Goal: Task Accomplishment & Management: Manage account settings

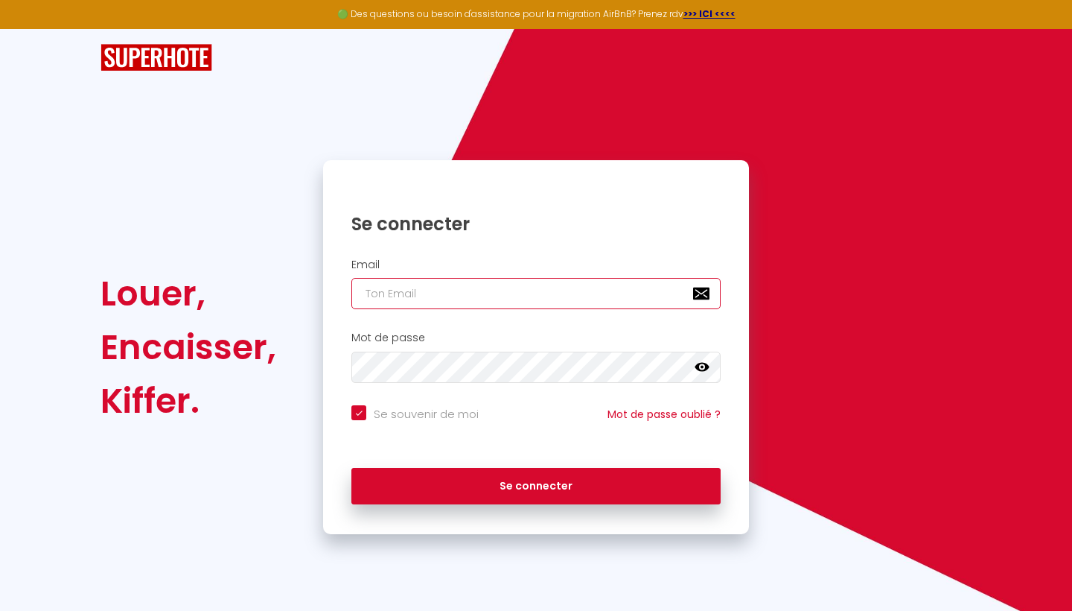
type input "e"
checkbox input "true"
type input "em"
checkbox input "true"
type input "ema"
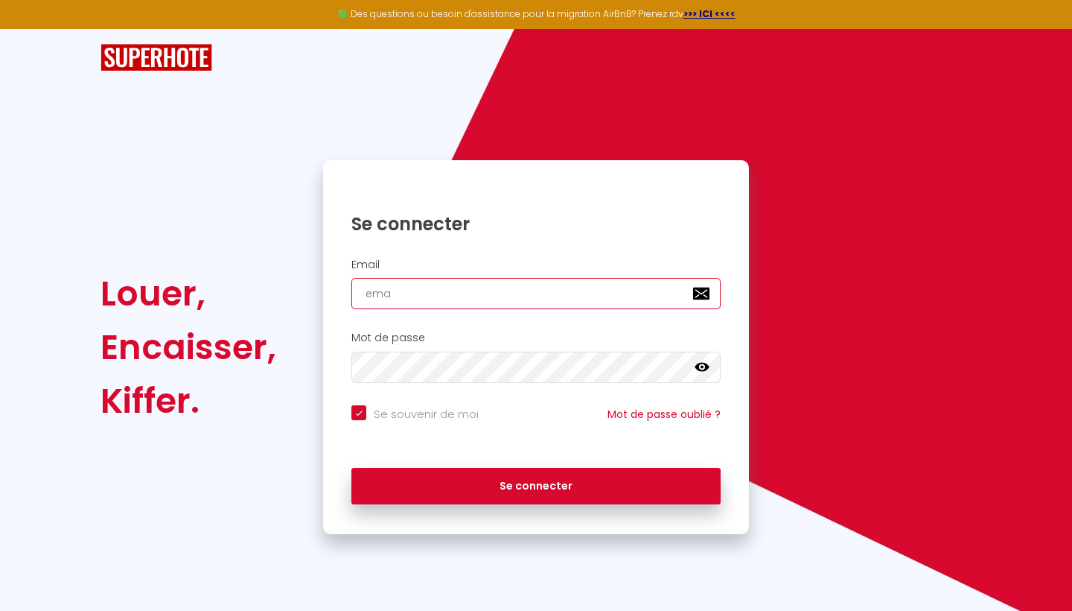
checkbox input "true"
type input "emas"
checkbox input "true"
type input "emasa"
checkbox input "true"
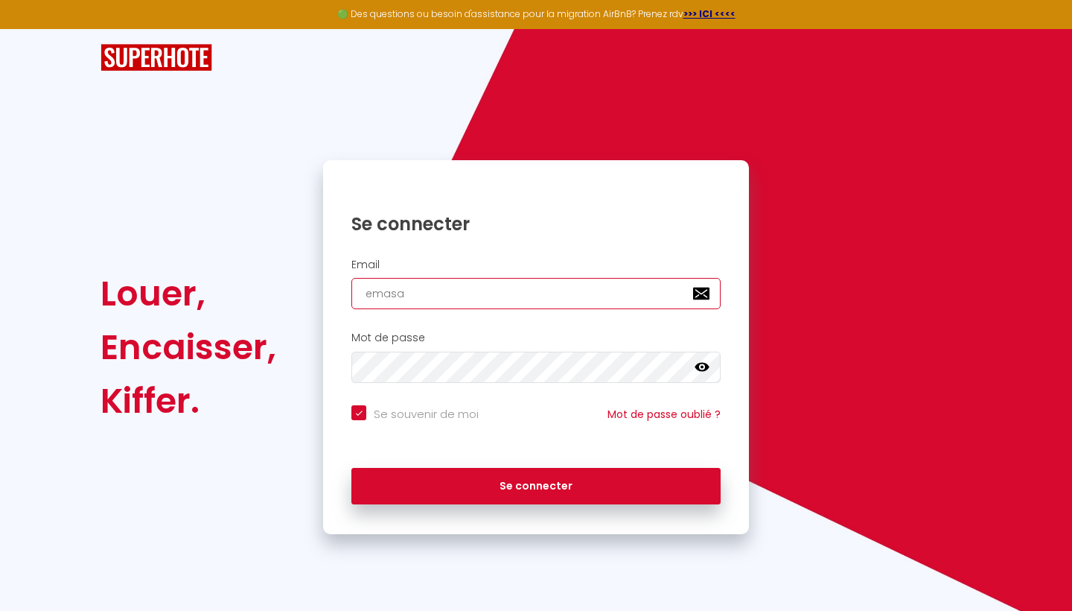
type input "emasan"
checkbox input "true"
type input "emasane"
checkbox input "true"
type input "emasanet"
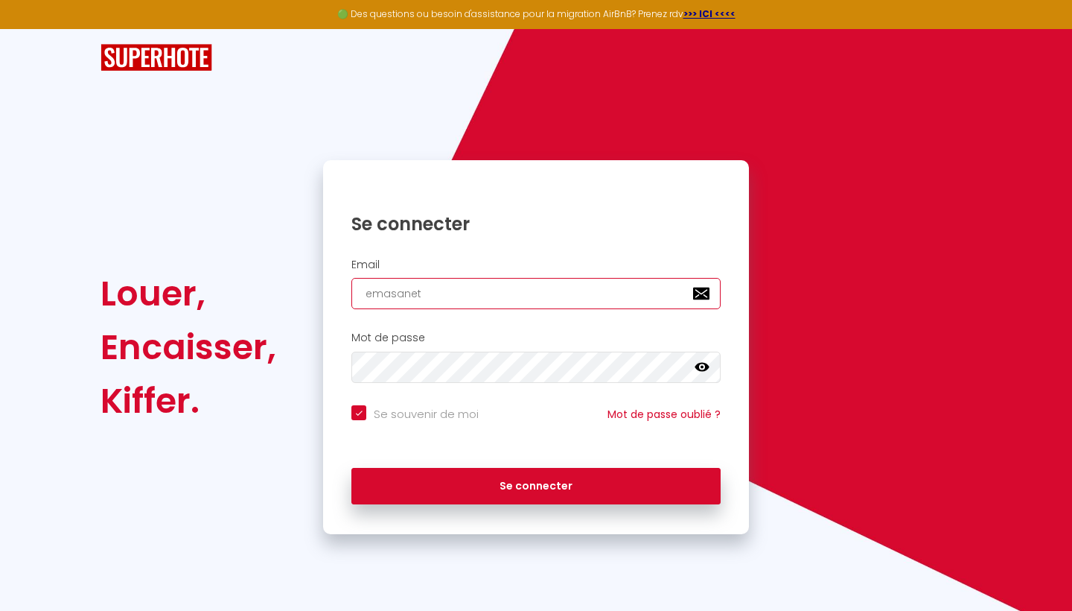
checkbox input "true"
type input "emasanet@"
checkbox input "true"
type input "emasanet@p"
checkbox input "true"
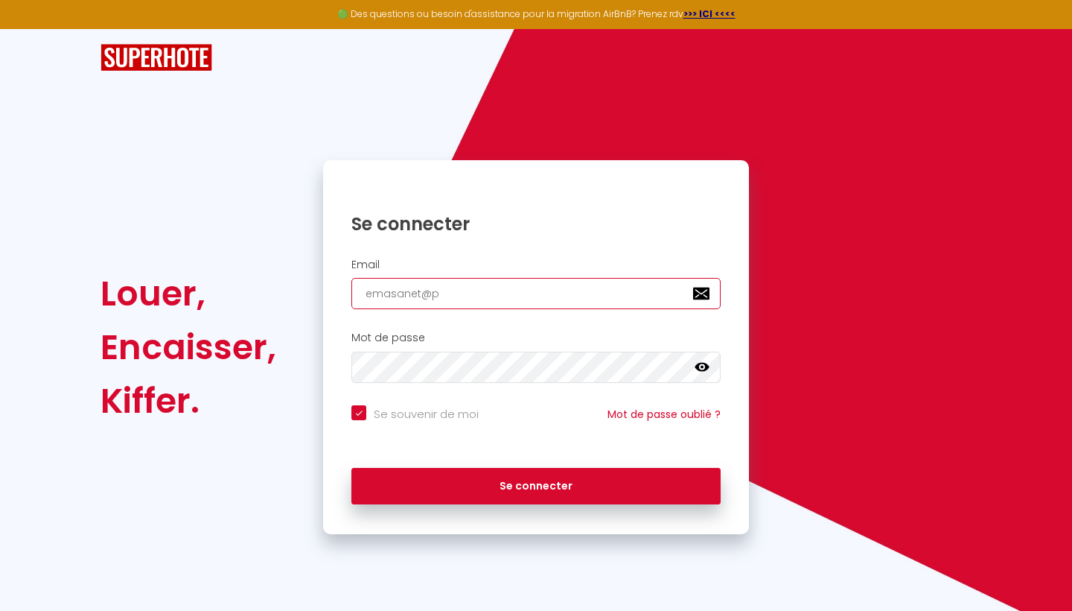
type input "emasanet@pr"
checkbox input "true"
type input "emasanet@pro"
checkbox input "true"
type input "emasanet@prot"
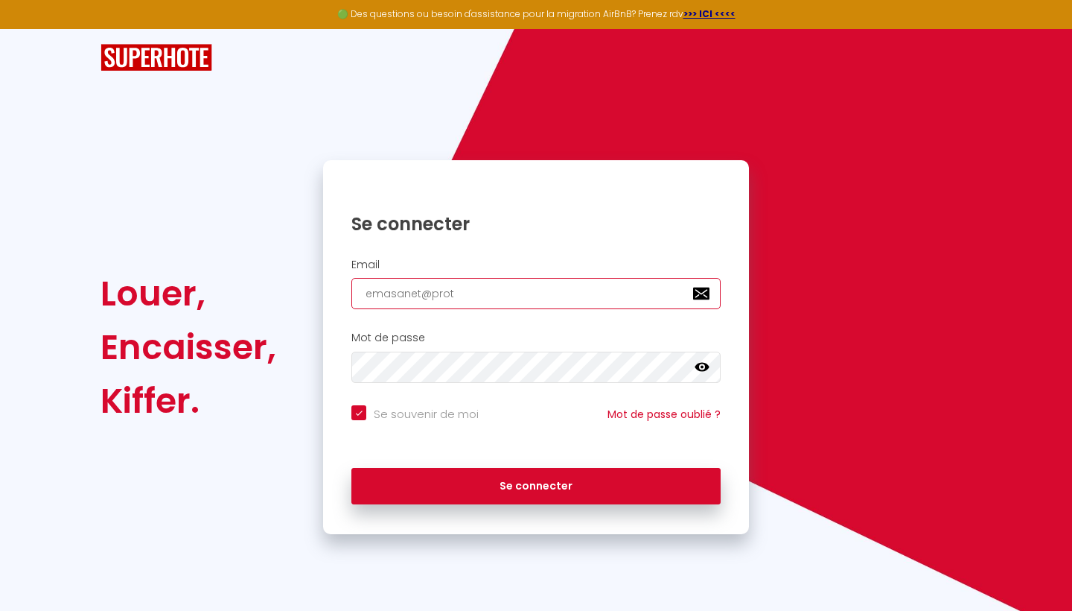
checkbox input "true"
type input "emasanet@proto"
checkbox input "true"
type input "[EMAIL_ADDRESS]"
checkbox input "true"
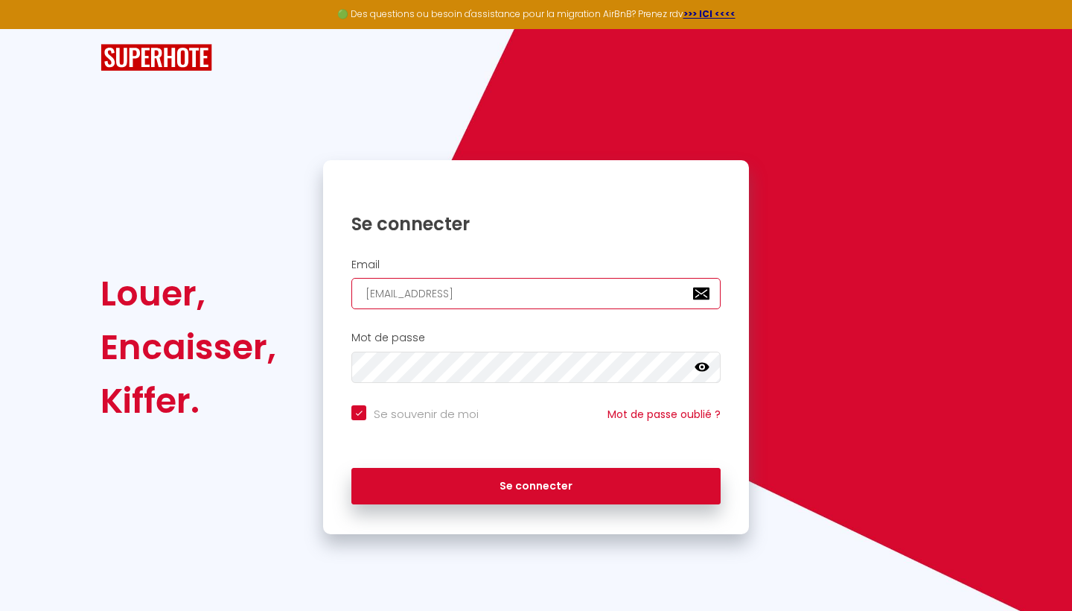
type input "[EMAIL_ADDRESS]m"
checkbox input "true"
type input "[EMAIL_ADDRESS]ma"
checkbox input "true"
type input "[EMAIL_ADDRESS]mai"
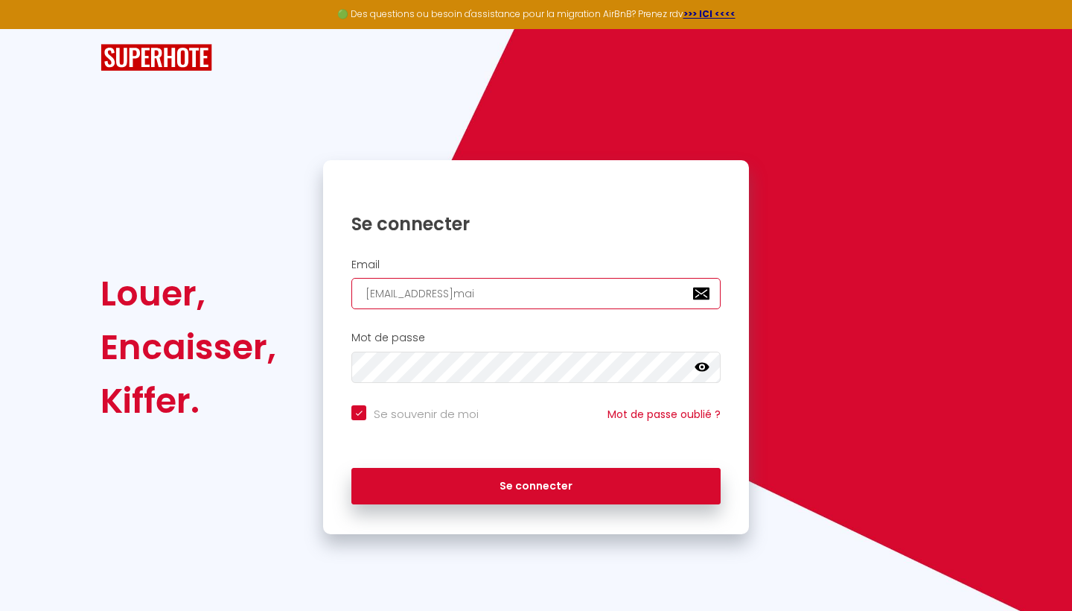
checkbox input "true"
type input "[EMAIL_ADDRESS]"
checkbox input "true"
type input "[EMAIL_ADDRESS]."
checkbox input "true"
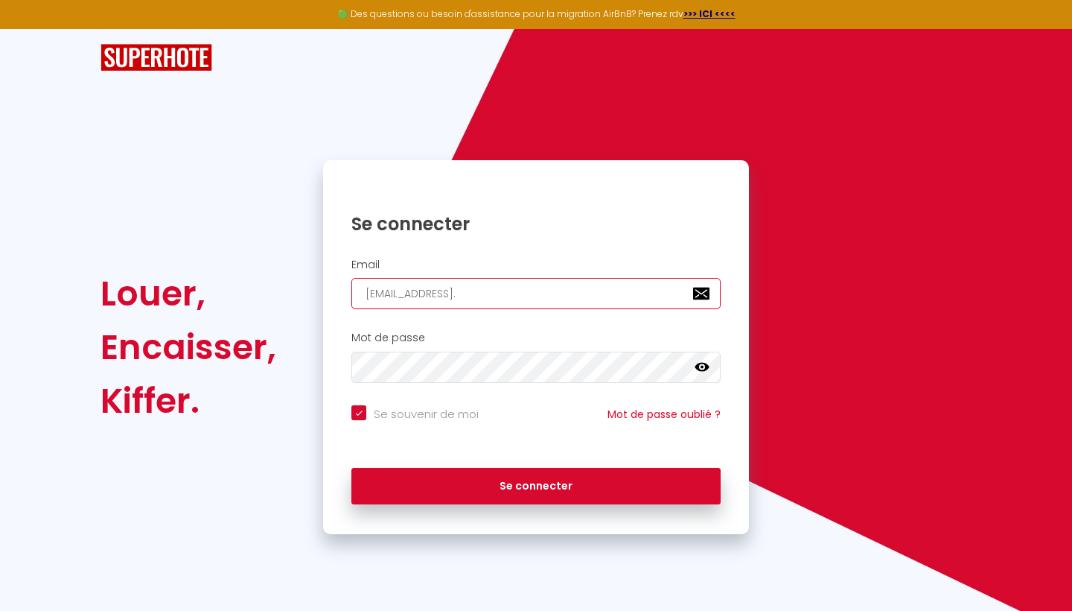
type input "emasanet@protonmail.c"
checkbox input "true"
type input "[EMAIL_ADDRESS][DOMAIN_NAME]"
checkbox input "true"
type input "[EMAIL_ADDRESS][DOMAIN_NAME]"
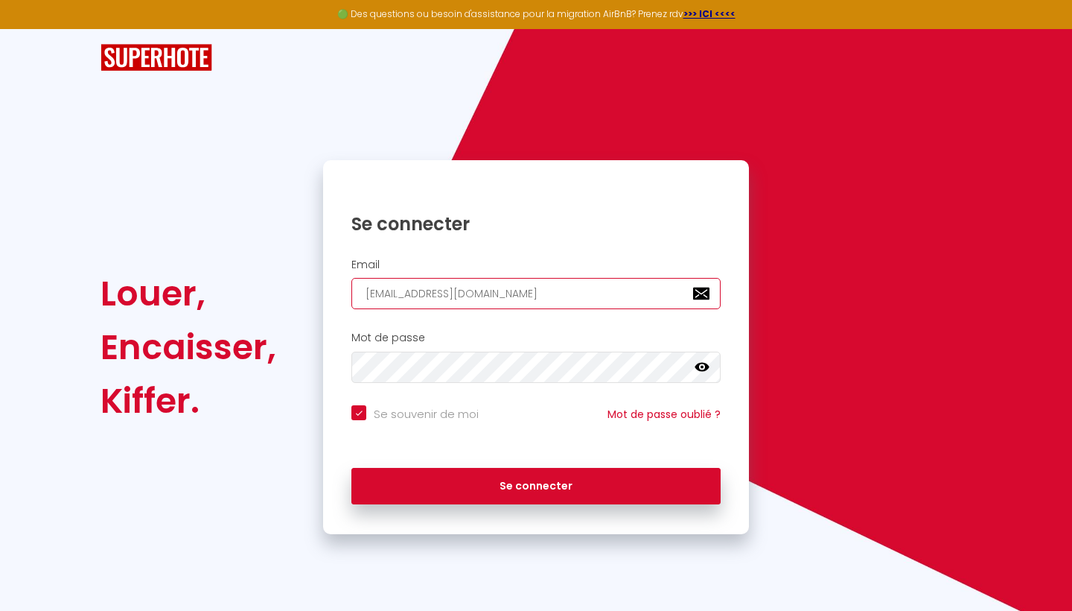
checkbox input "true"
type input "[EMAIL_ADDRESS][DOMAIN_NAME]"
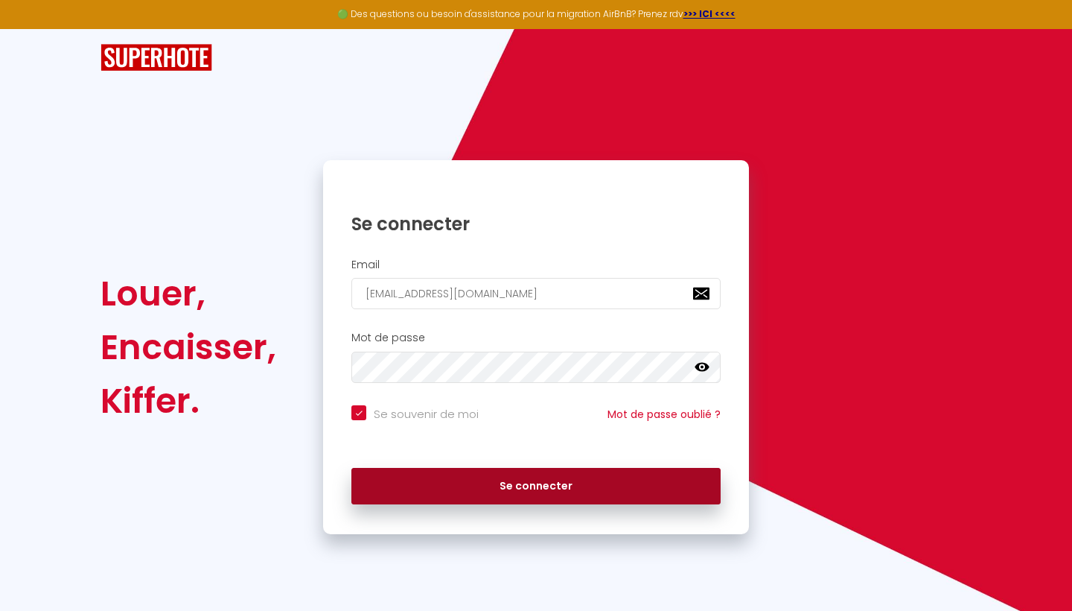
click at [506, 489] on button "Se connecter" at bounding box center [536, 486] width 369 height 37
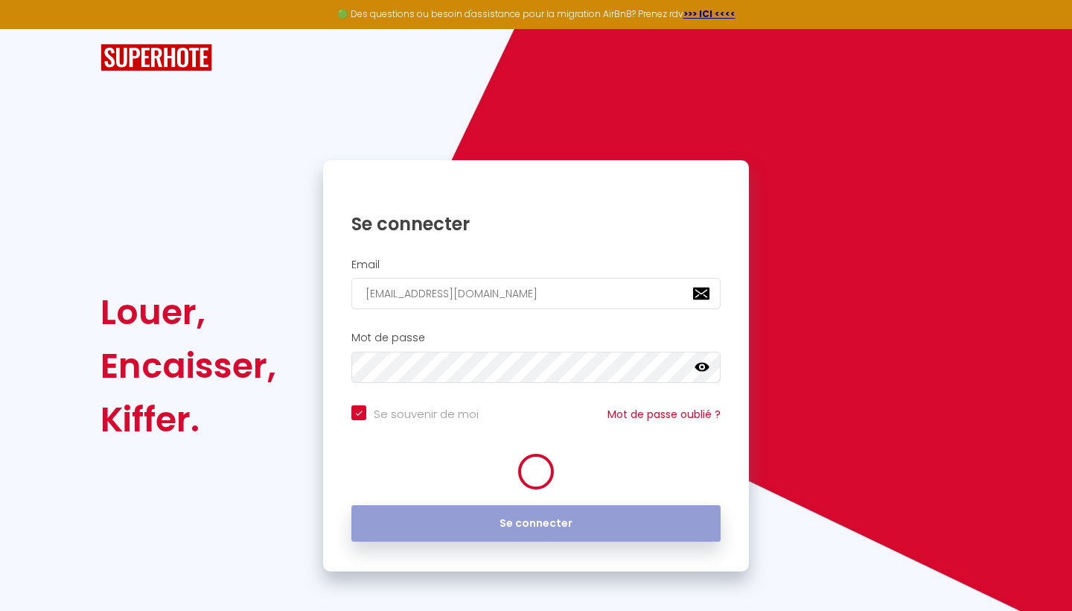
checkbox input "true"
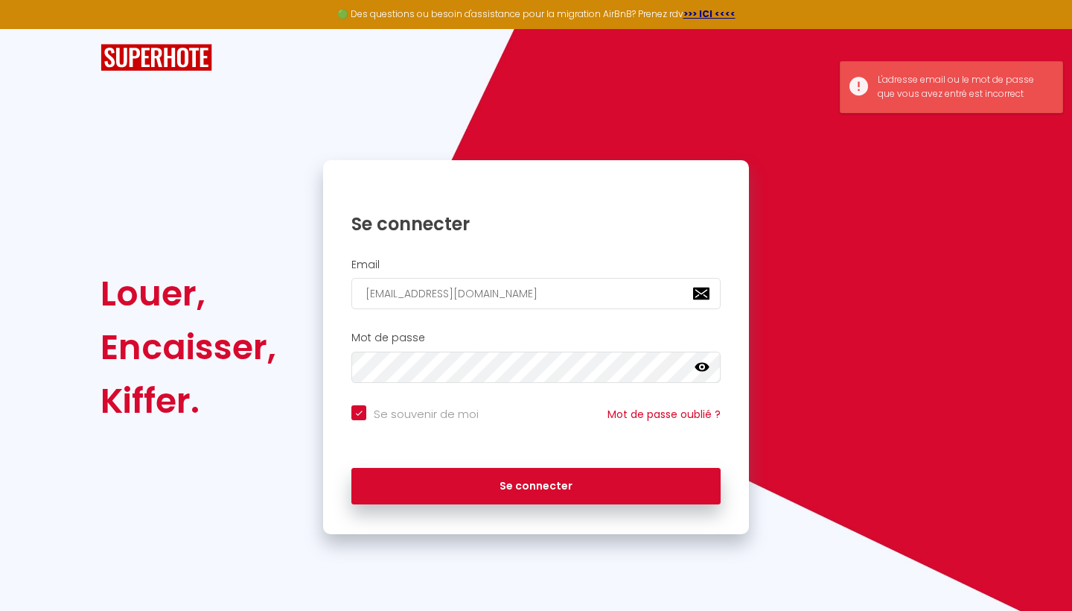
click at [700, 363] on icon at bounding box center [702, 367] width 15 height 15
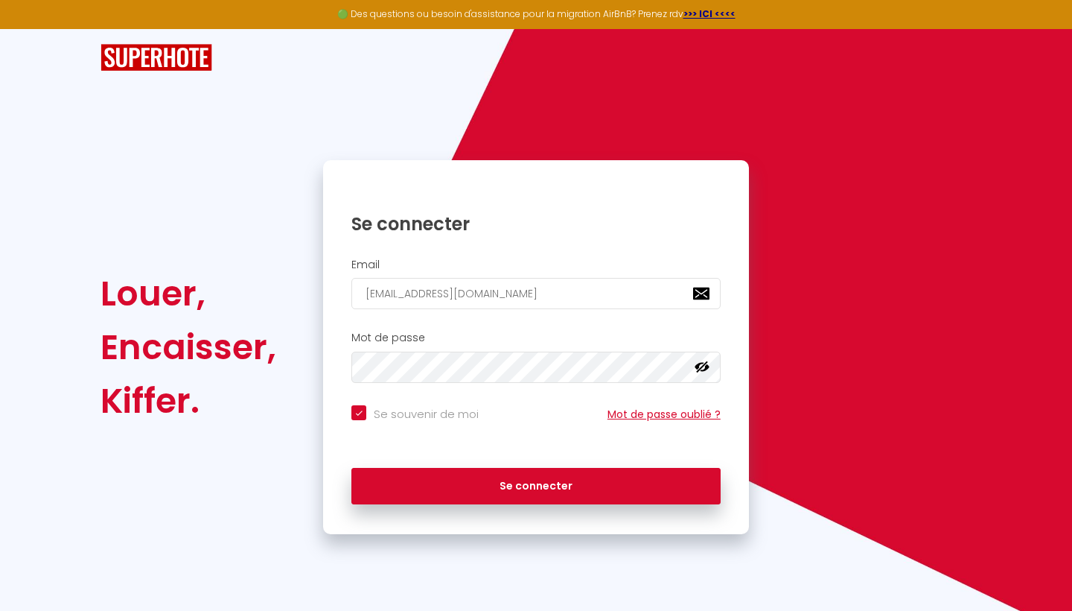
click at [705, 411] on link "Mot de passe oublié ?" at bounding box center [664, 414] width 113 height 15
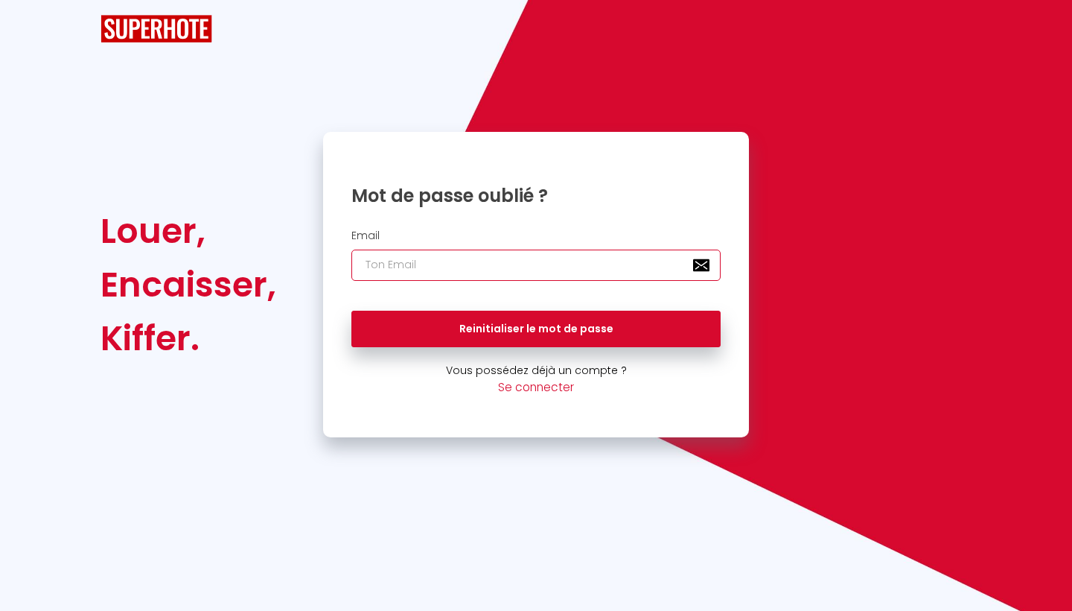
click at [540, 251] on input "email" at bounding box center [536, 264] width 369 height 31
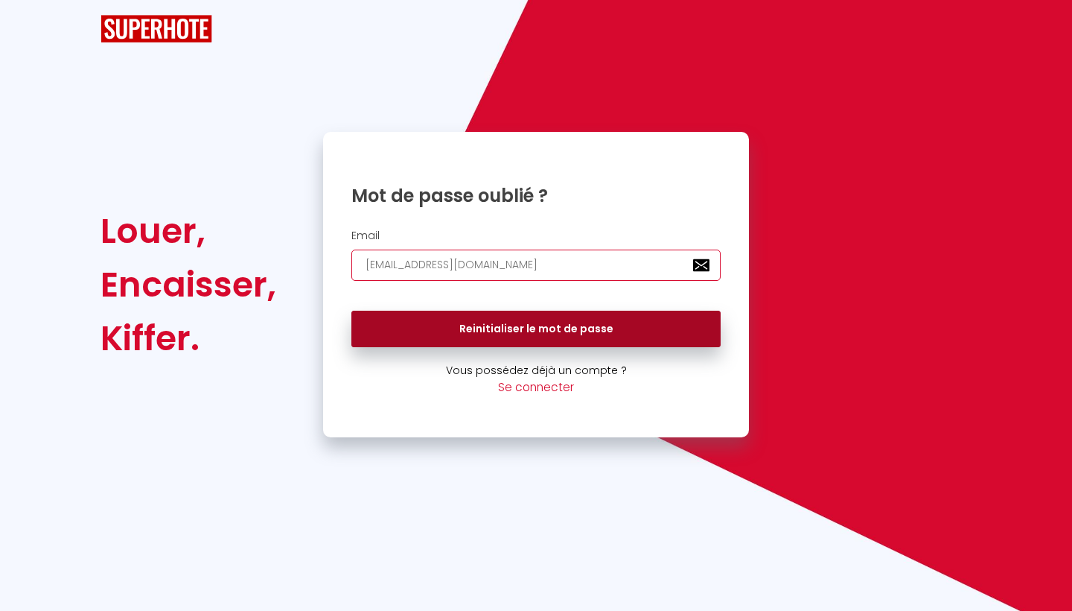
type input "[EMAIL_ADDRESS][DOMAIN_NAME]"
click at [564, 326] on button "Reinitialiser le mot de passe" at bounding box center [536, 329] width 369 height 37
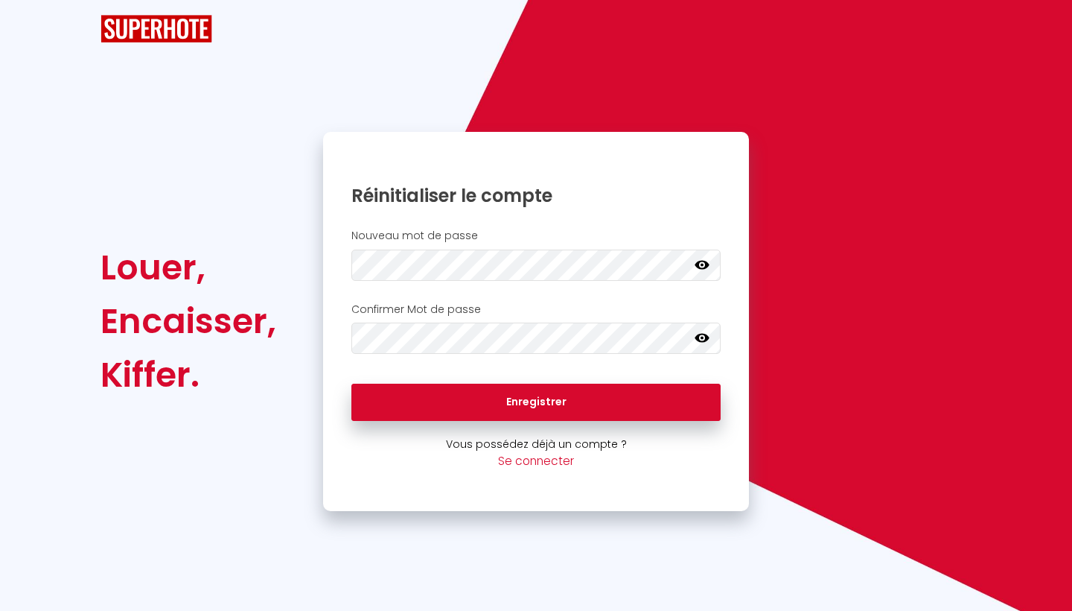
click at [155, 45] on div at bounding box center [536, 28] width 891 height 57
click at [705, 262] on icon at bounding box center [702, 264] width 15 height 9
click at [709, 337] on icon at bounding box center [702, 338] width 15 height 15
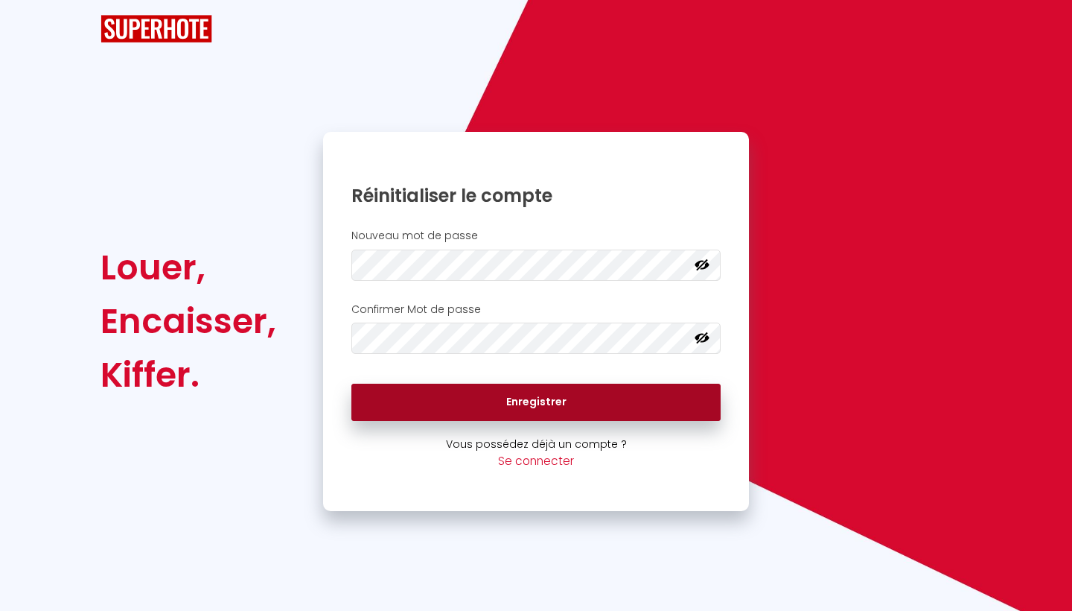
click at [639, 392] on button "Enregistrer" at bounding box center [536, 402] width 369 height 37
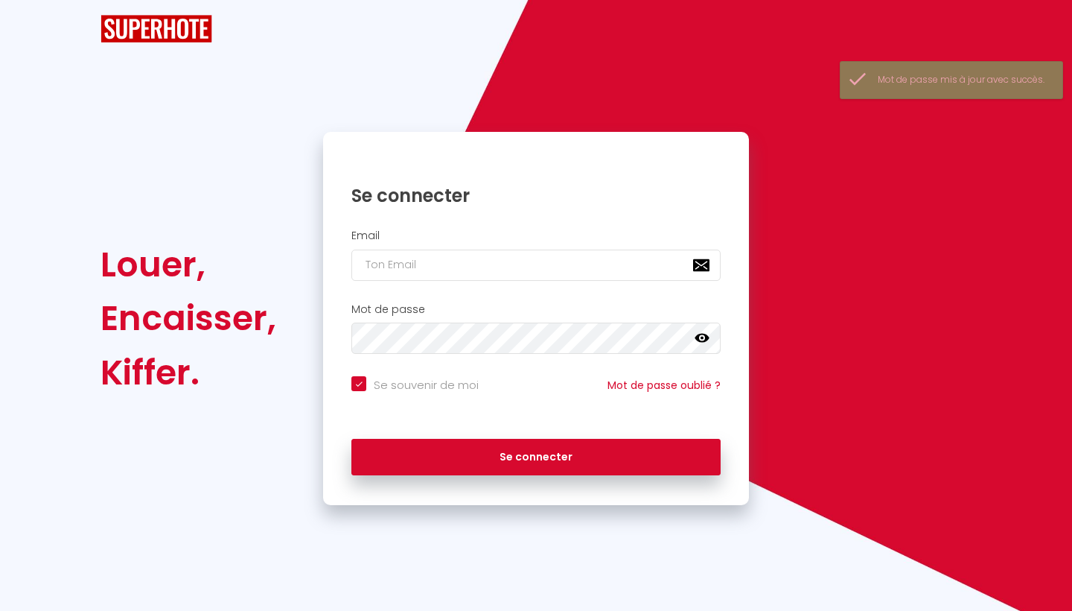
checkbox input "true"
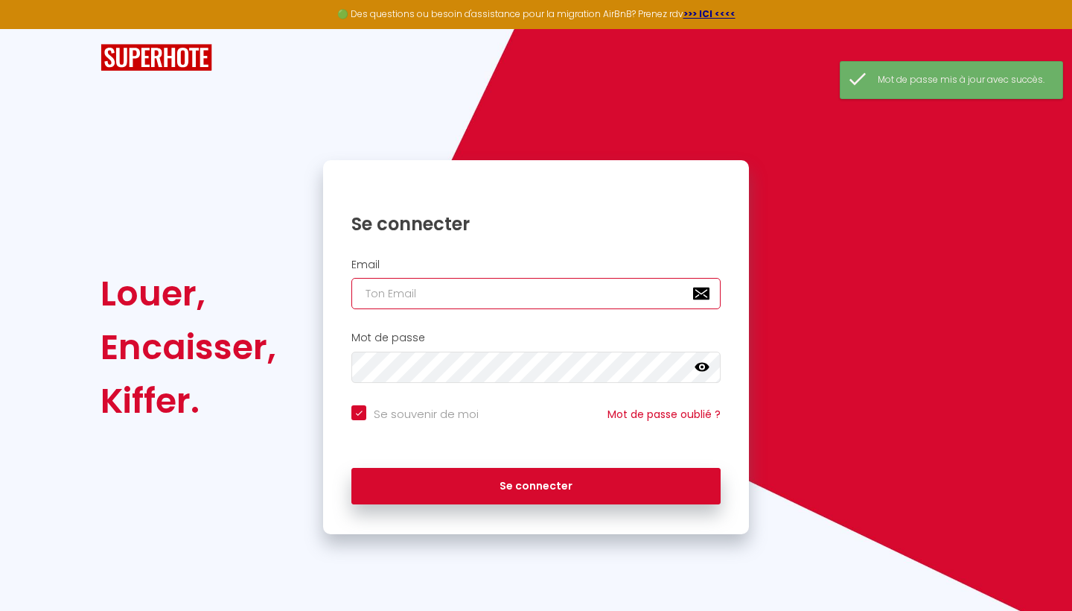
type input "e"
checkbox input "true"
type input "em"
checkbox input "true"
type input "ema"
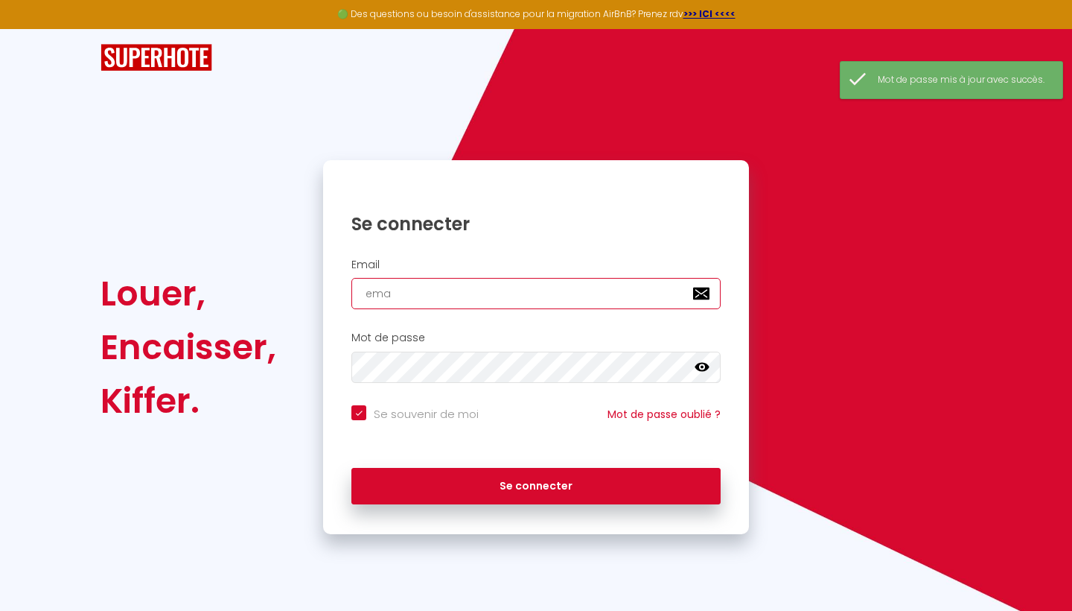
checkbox input "true"
type input "emas"
checkbox input "true"
type input "emasa"
checkbox input "true"
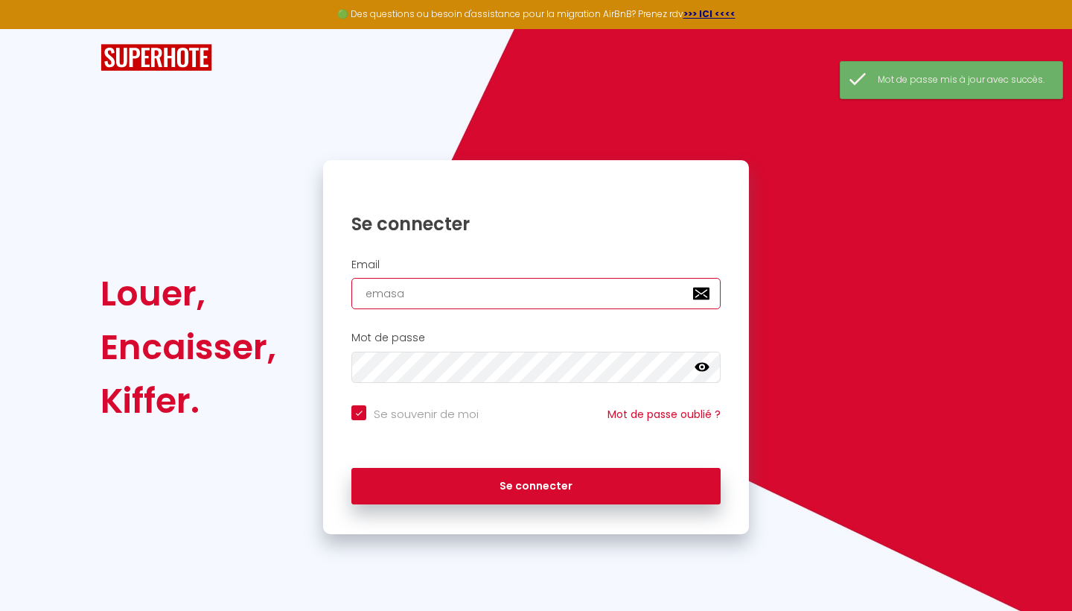
type input "emasan"
checkbox input "true"
type input "emasane"
checkbox input "true"
type input "emasanet"
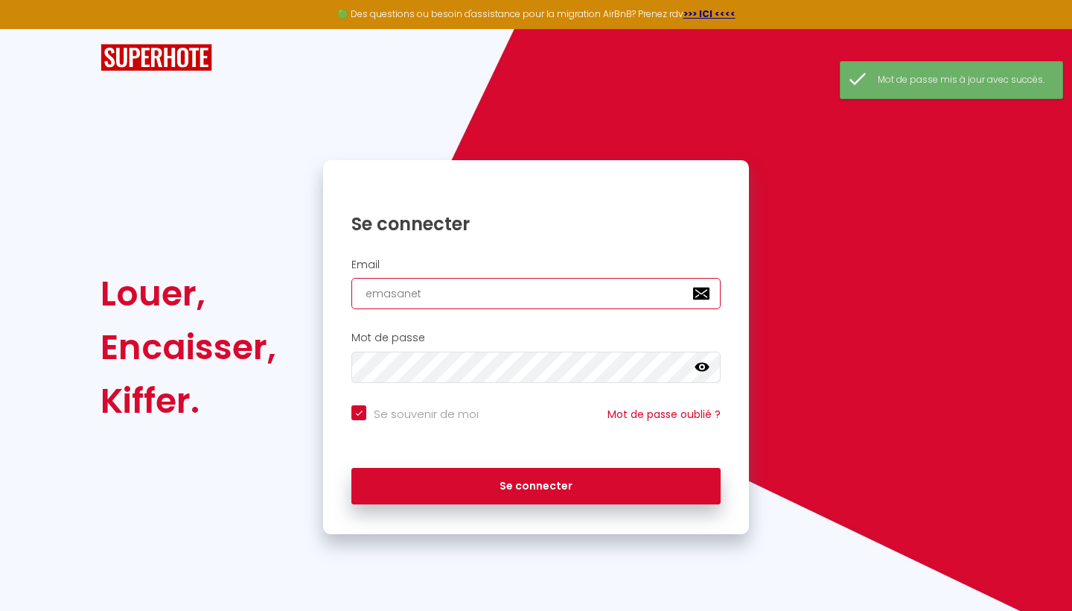
checkbox input "true"
type input "emasanet@"
checkbox input "true"
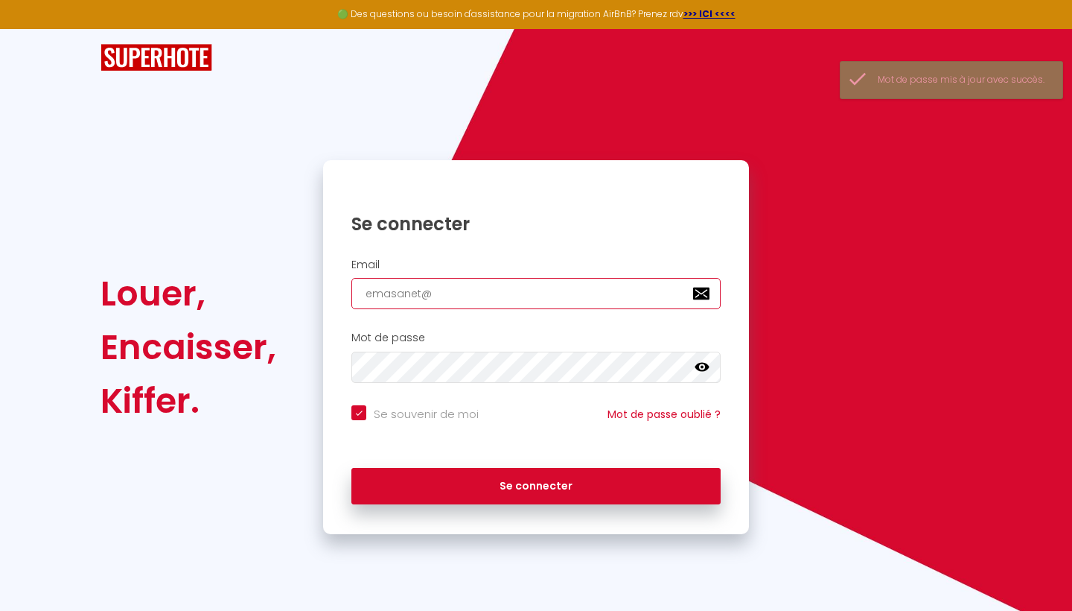
type input "emasanet@p"
checkbox input "true"
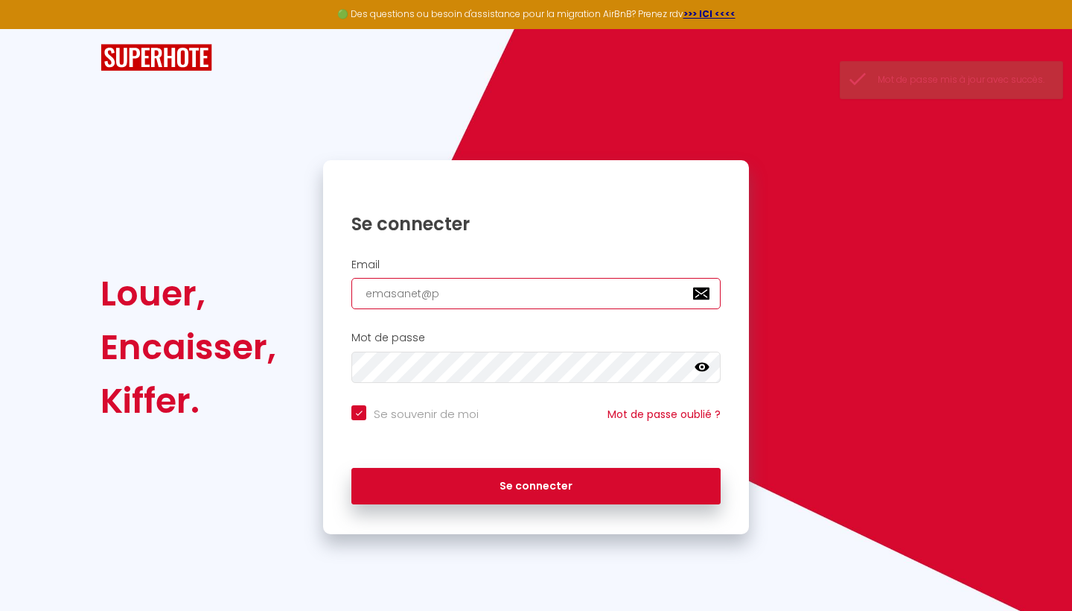
type input "emasanet@pr"
checkbox input "true"
type input "emasanet@prt"
checkbox input "true"
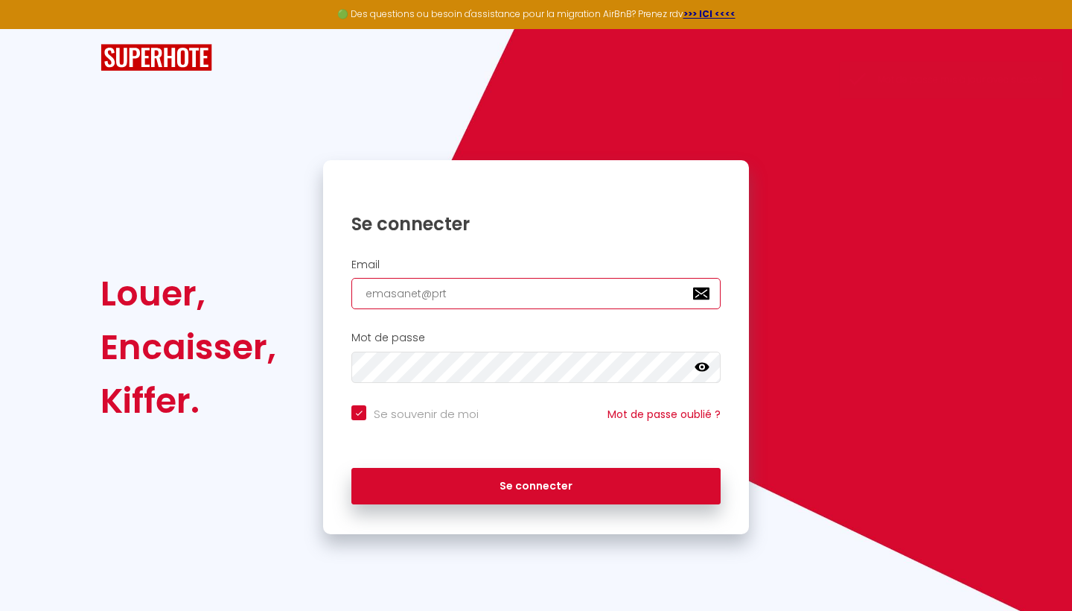
type input "emasanet@prto"
checkbox input "true"
type input "emasanet@prton"
checkbox input "true"
type input "emasanet@prto"
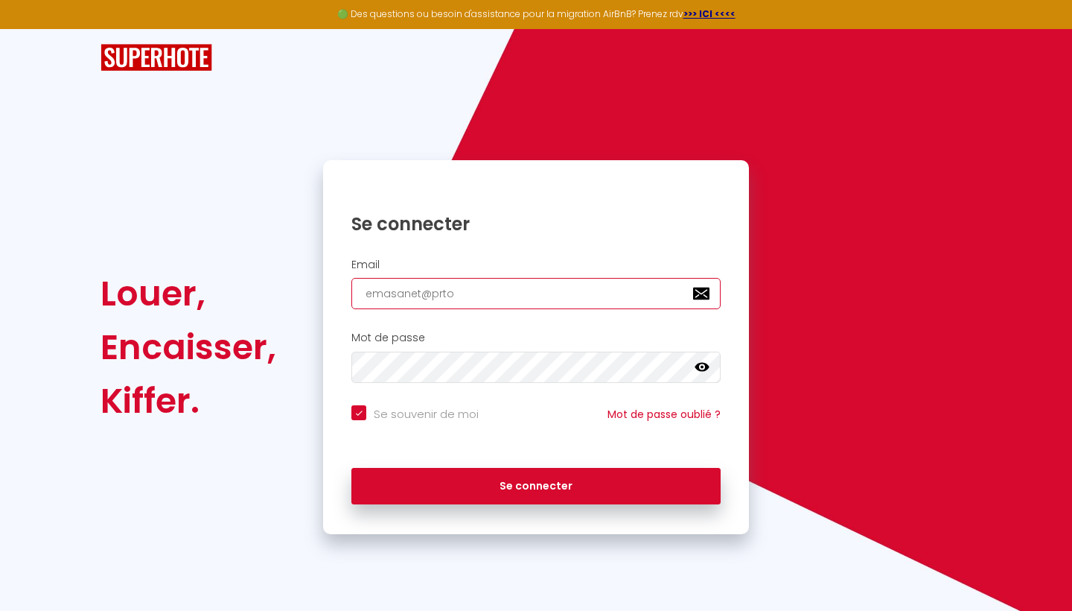
checkbox input "true"
type input "emasanet@prt"
checkbox input "true"
type input "emasanet@pr"
checkbox input "true"
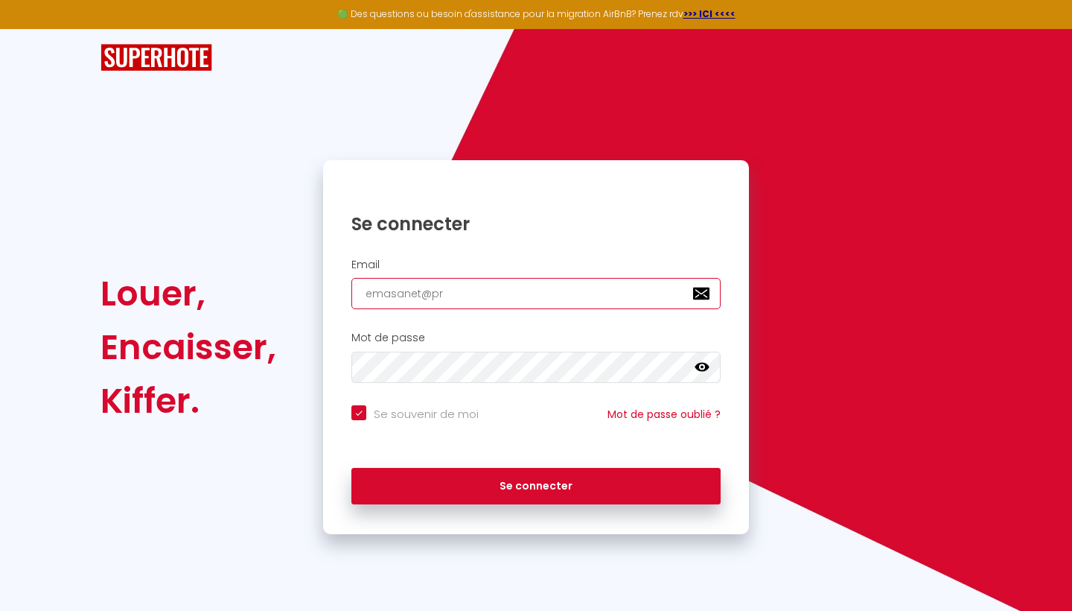
type input "emasanet@pro"
checkbox input "true"
type input "emasanet@prot"
checkbox input "true"
type input "emasanet@proto"
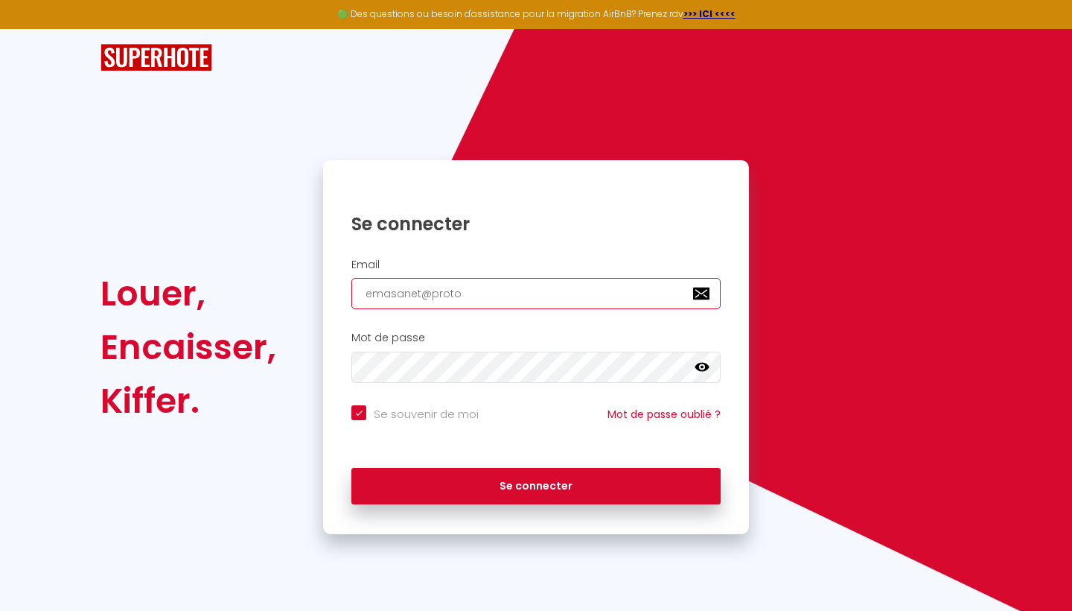
checkbox input "true"
type input "[EMAIL_ADDRESS]"
checkbox input "true"
type input "[EMAIL_ADDRESS]m"
checkbox input "true"
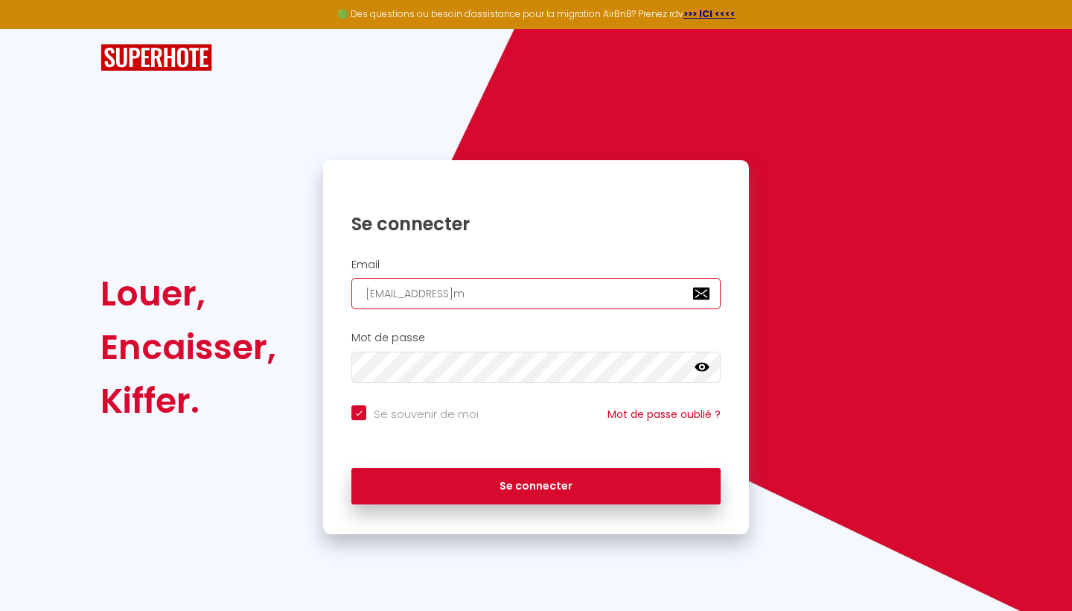
type input "[EMAIL_ADDRESS]ma"
checkbox input "true"
type input "[EMAIL_ADDRESS]mai"
checkbox input "true"
type input "[EMAIL_ADDRESS]"
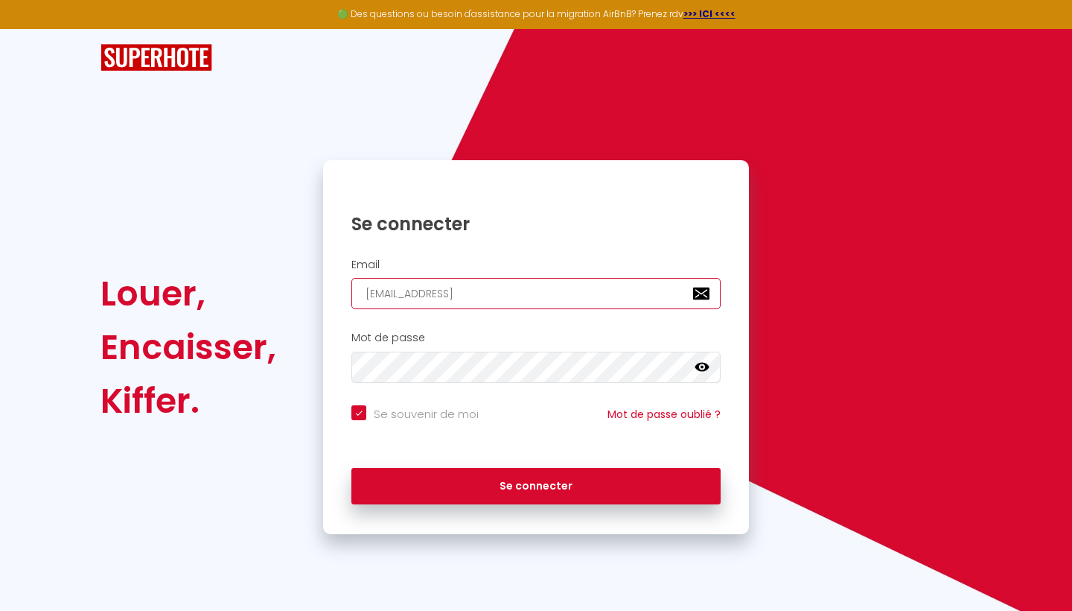
checkbox input "true"
type input "[EMAIL_ADDRESS]."
checkbox input "true"
type input "emasanet@protonmail.c"
checkbox input "true"
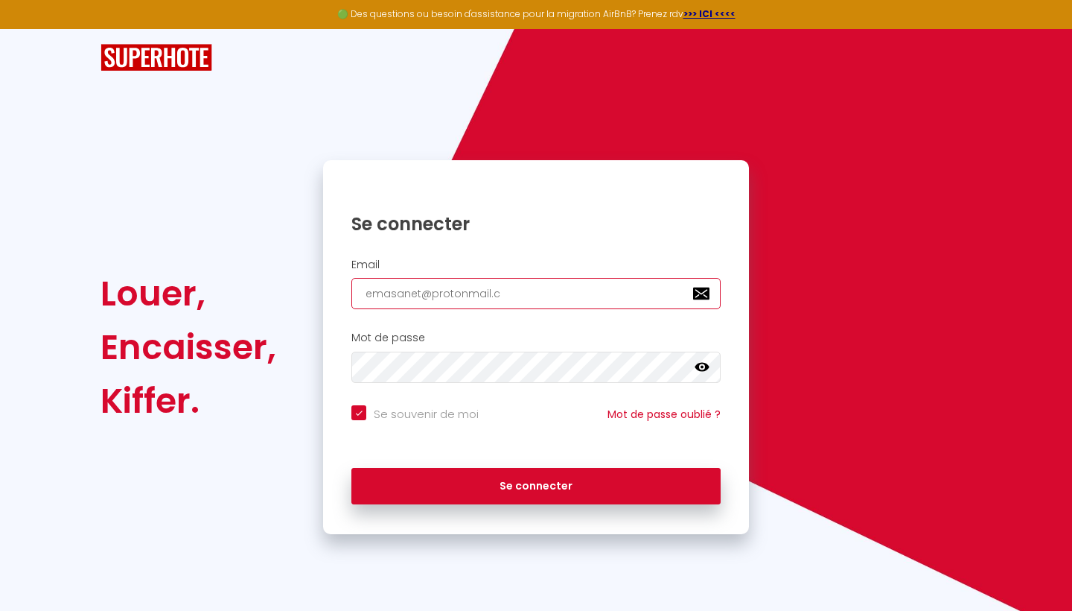
type input "[EMAIL_ADDRESS][DOMAIN_NAME]"
checkbox input "true"
type input "[EMAIL_ADDRESS][DOMAIN_NAME]"
checkbox input "true"
type input "[EMAIL_ADDRESS][DOMAIN_NAME]"
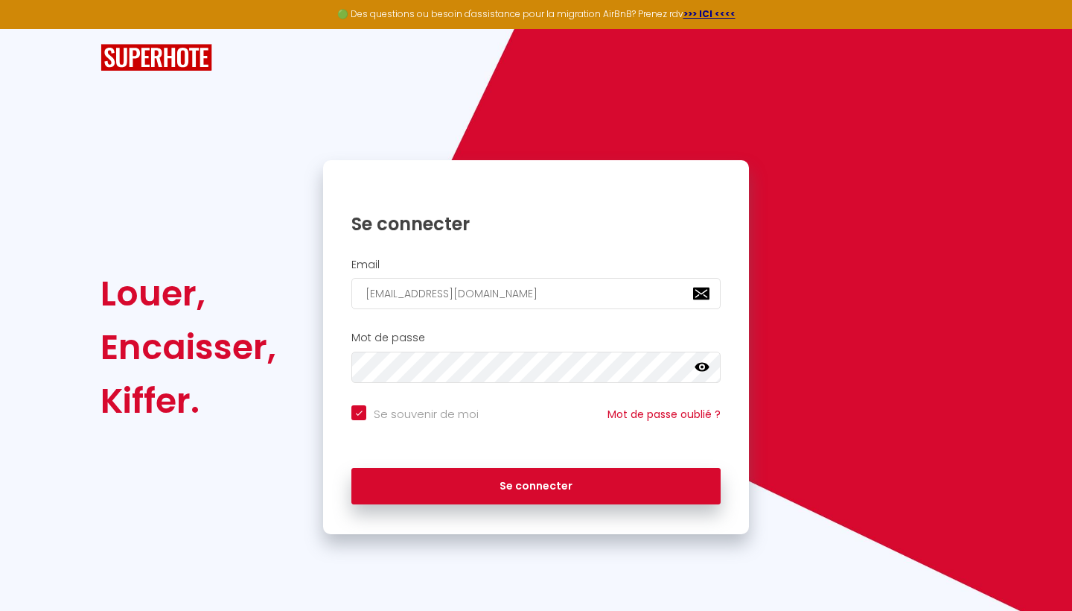
click at [705, 366] on icon at bounding box center [702, 367] width 15 height 15
click at [704, 365] on icon at bounding box center [702, 367] width 15 height 15
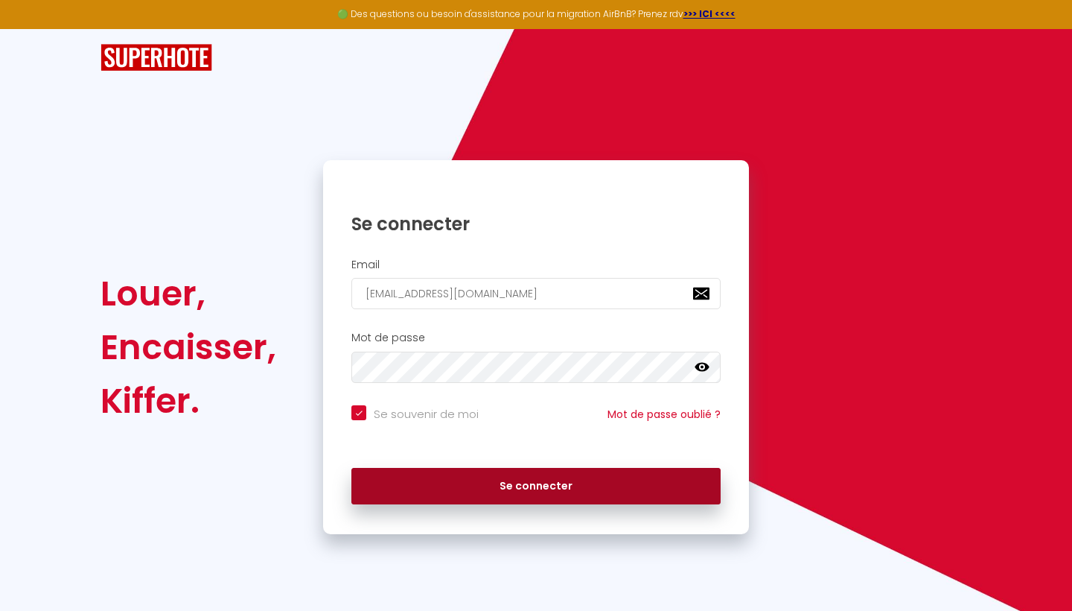
click at [585, 483] on button "Se connecter" at bounding box center [536, 486] width 369 height 37
checkbox input "true"
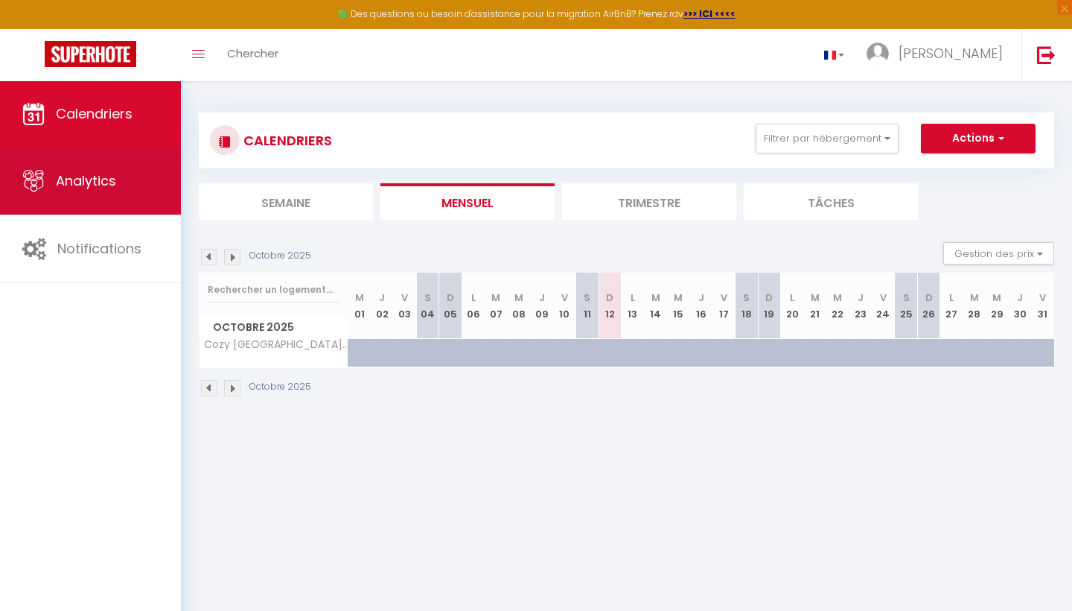
click at [118, 191] on link "Analytics" at bounding box center [90, 180] width 181 height 67
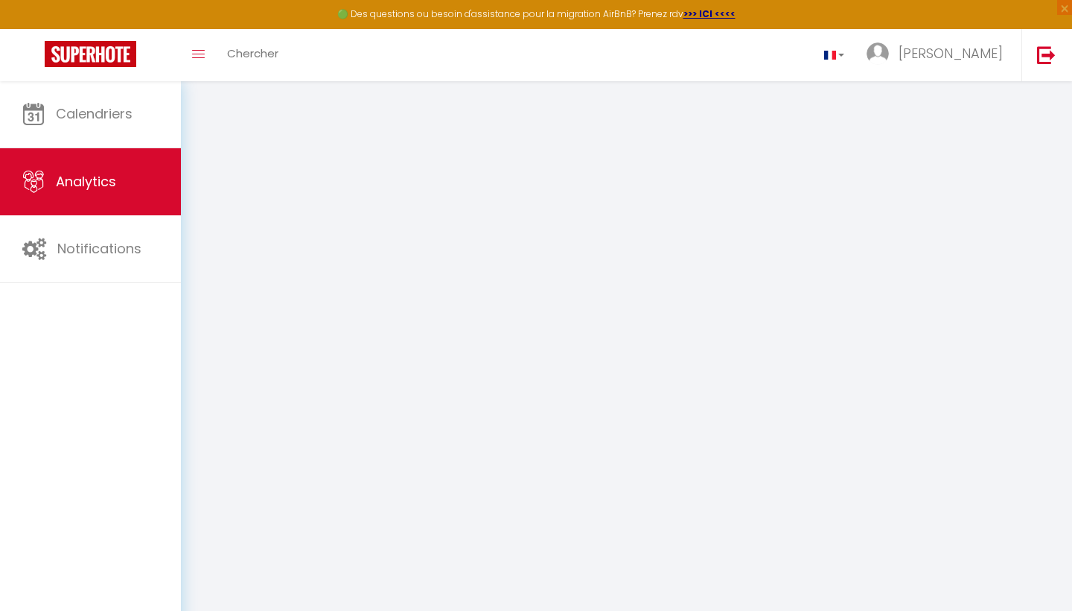
select select "2025"
select select "10"
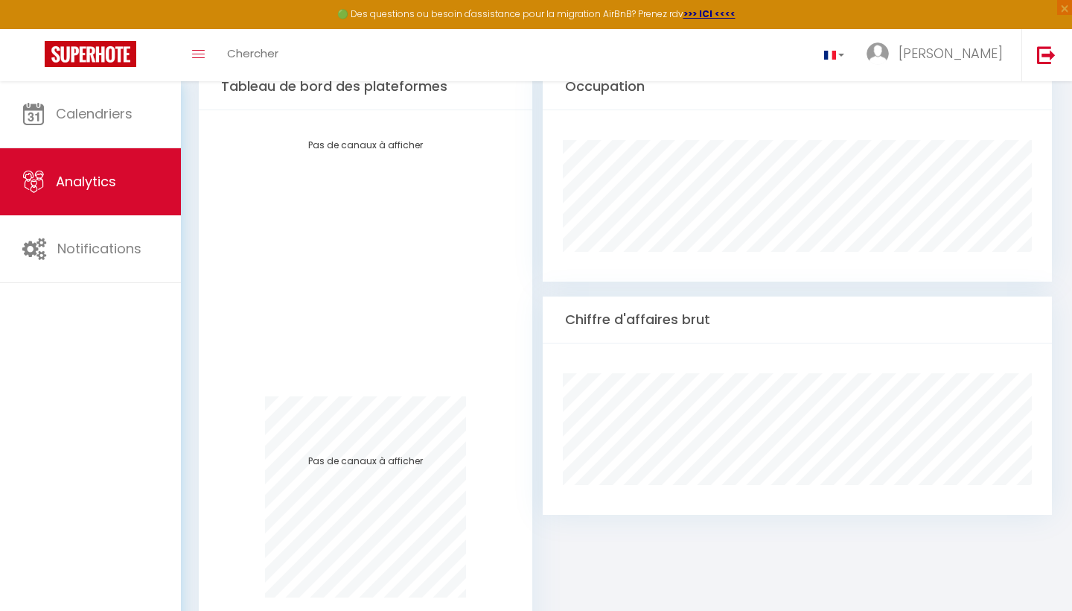
scroll to position [801, 0]
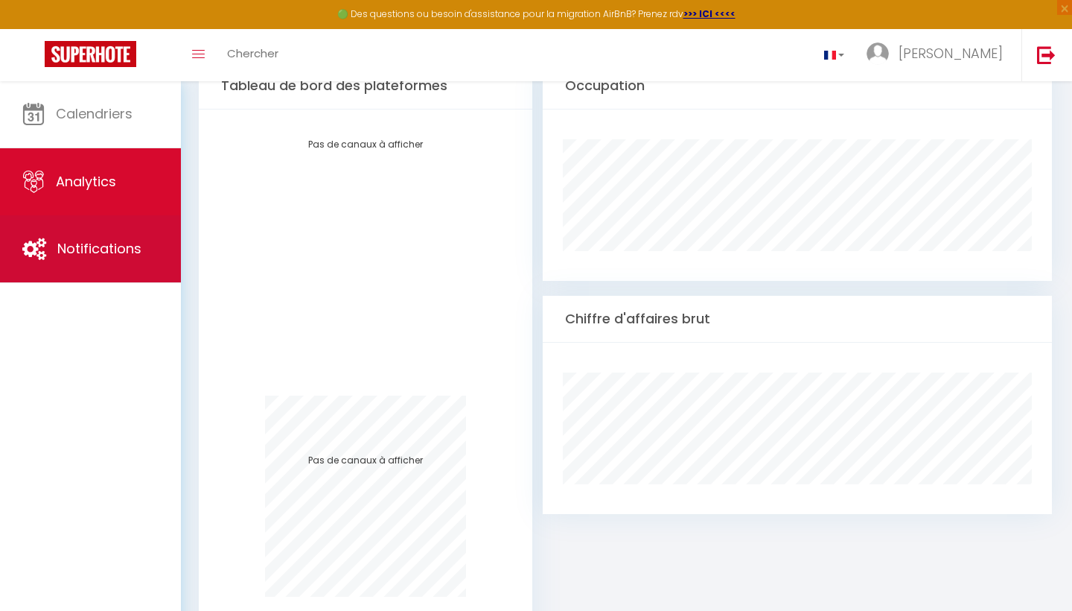
click at [106, 264] on link "Notifications" at bounding box center [90, 248] width 181 height 67
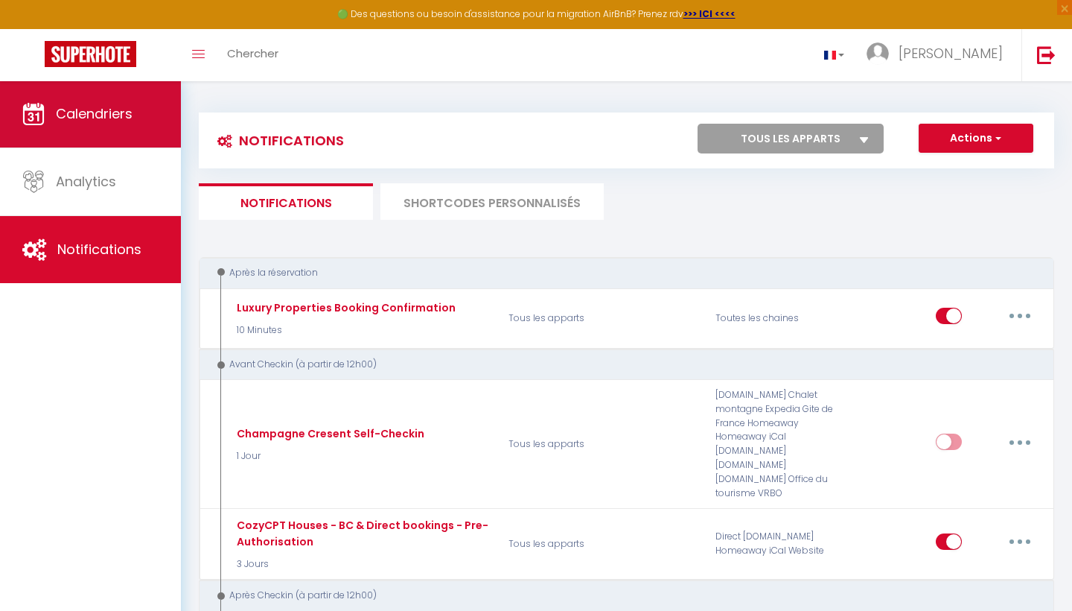
click at [125, 115] on span "Calendriers" at bounding box center [94, 113] width 77 height 19
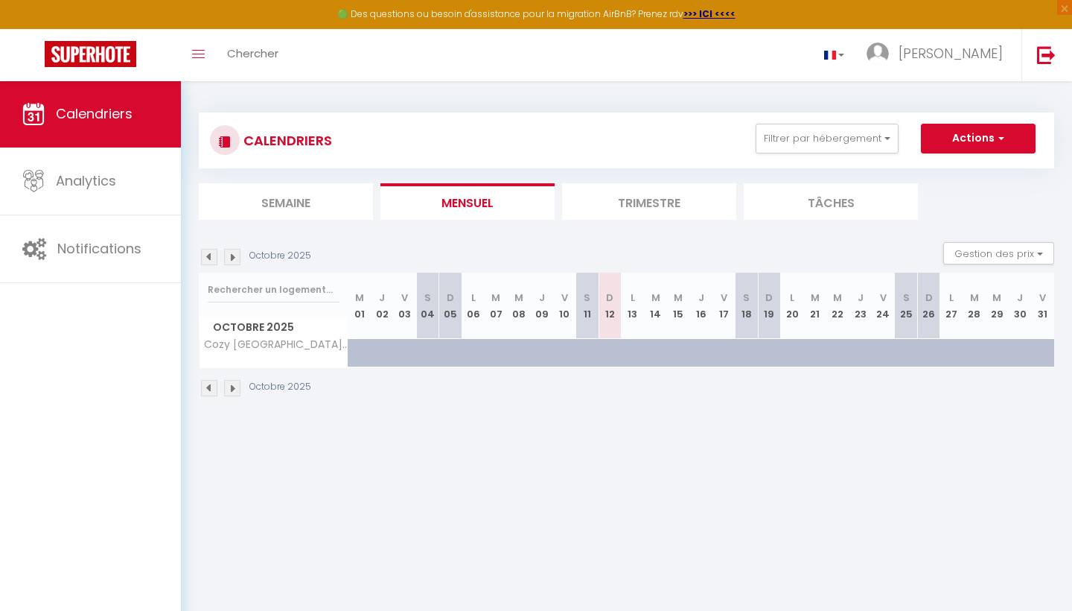
click at [238, 388] on img at bounding box center [232, 388] width 16 height 16
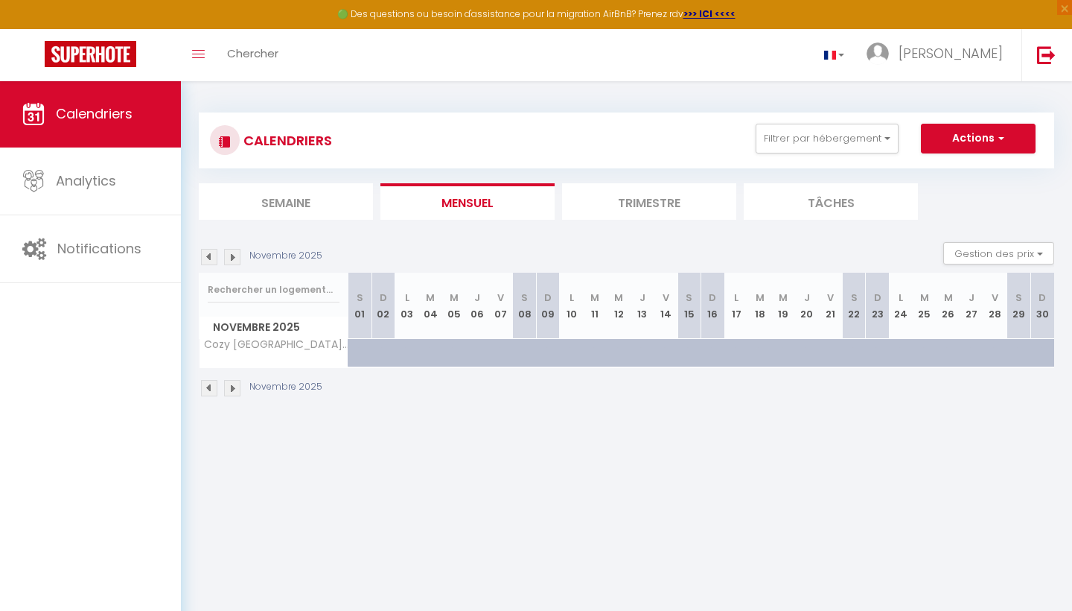
click at [238, 387] on img at bounding box center [232, 388] width 16 height 16
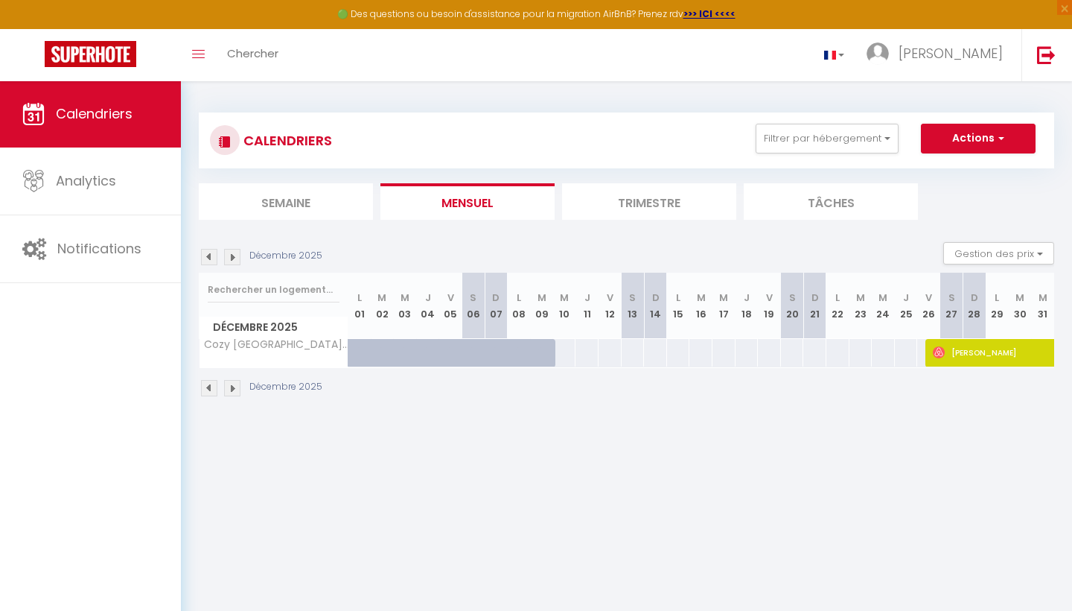
click at [970, 347] on span "[PERSON_NAME]" at bounding box center [1053, 352] width 240 height 28
select select "OK"
select select "0"
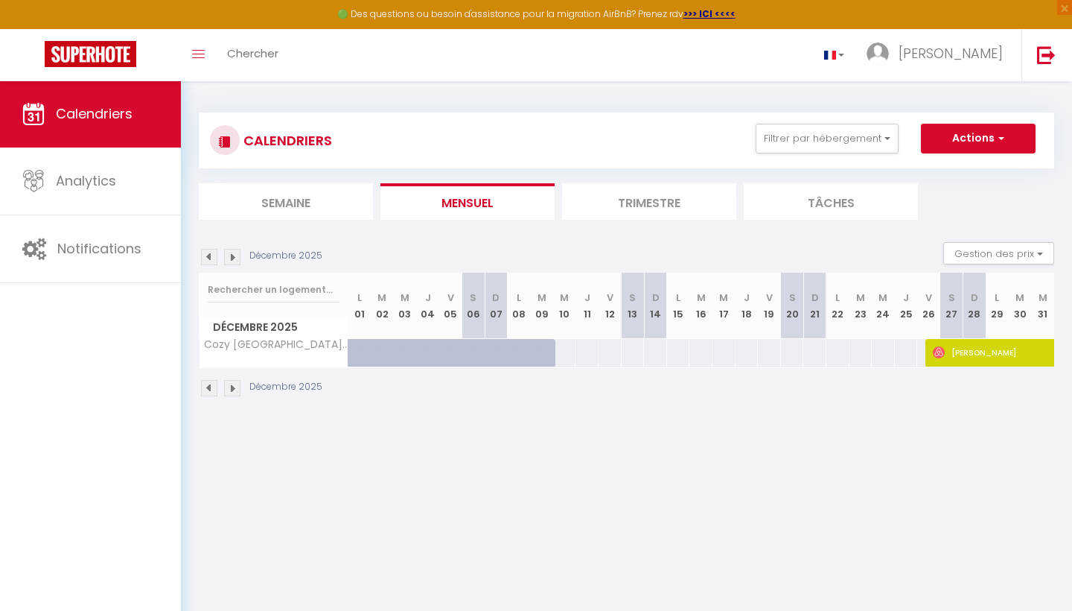
select select "1"
select select
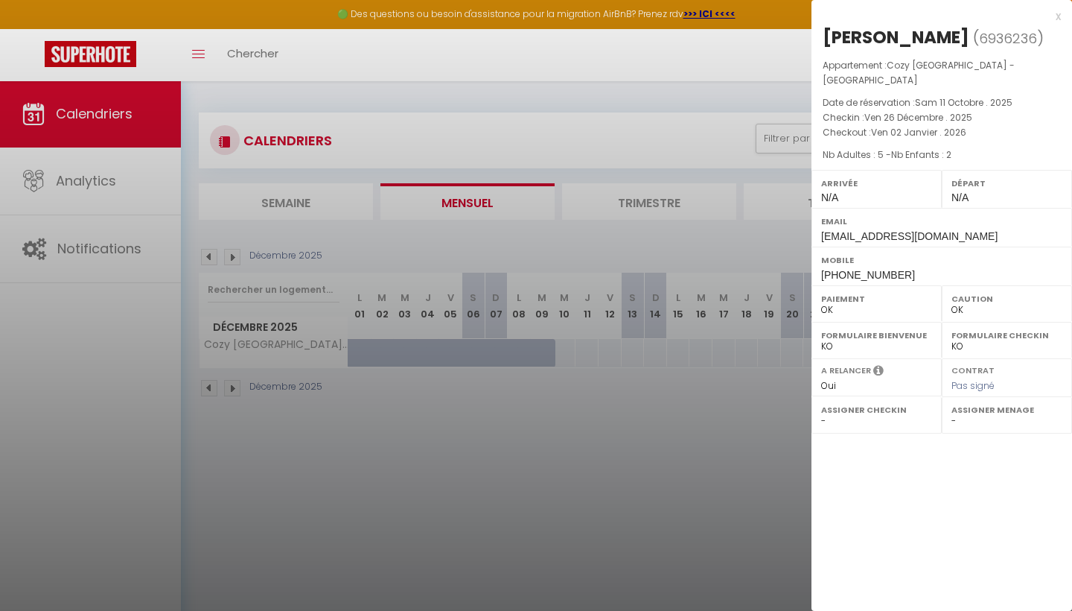
click at [704, 495] on div at bounding box center [536, 305] width 1072 height 611
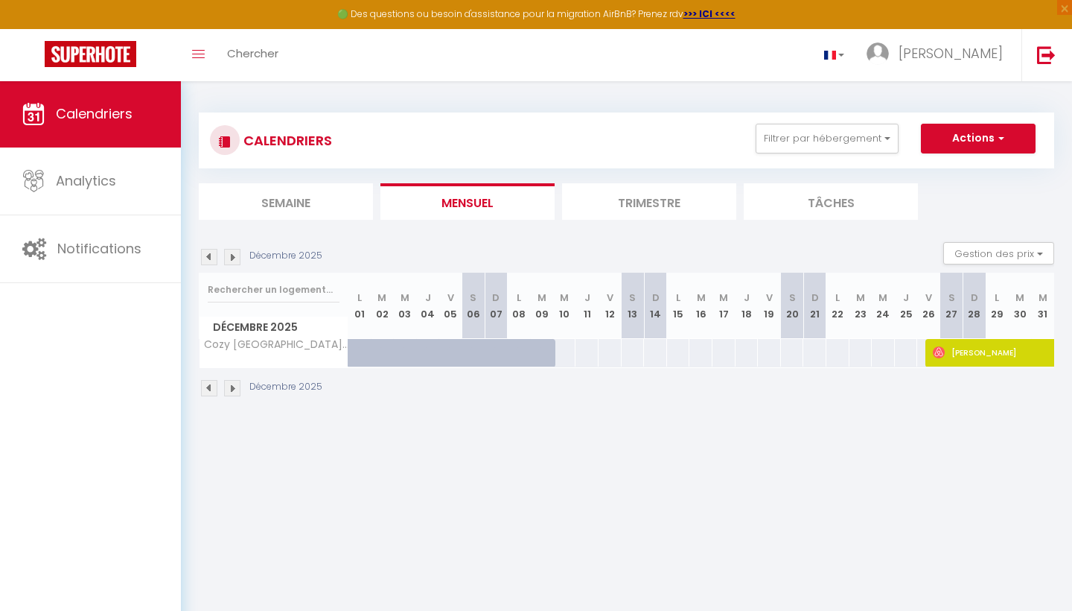
click at [1000, 349] on span "[PERSON_NAME]" at bounding box center [1053, 352] width 240 height 28
select select
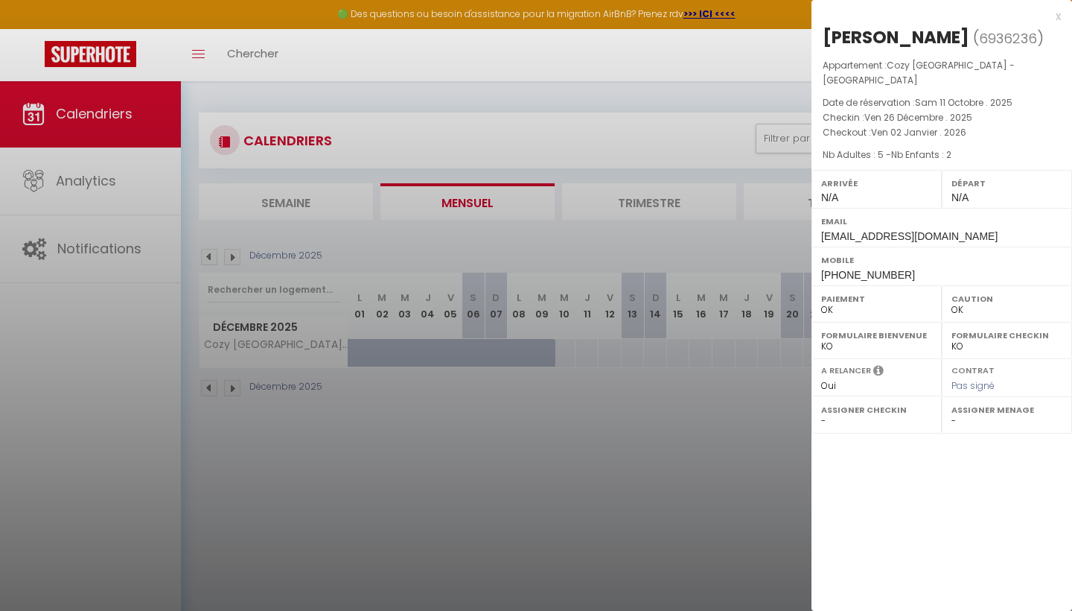
click at [792, 448] on div at bounding box center [536, 305] width 1072 height 611
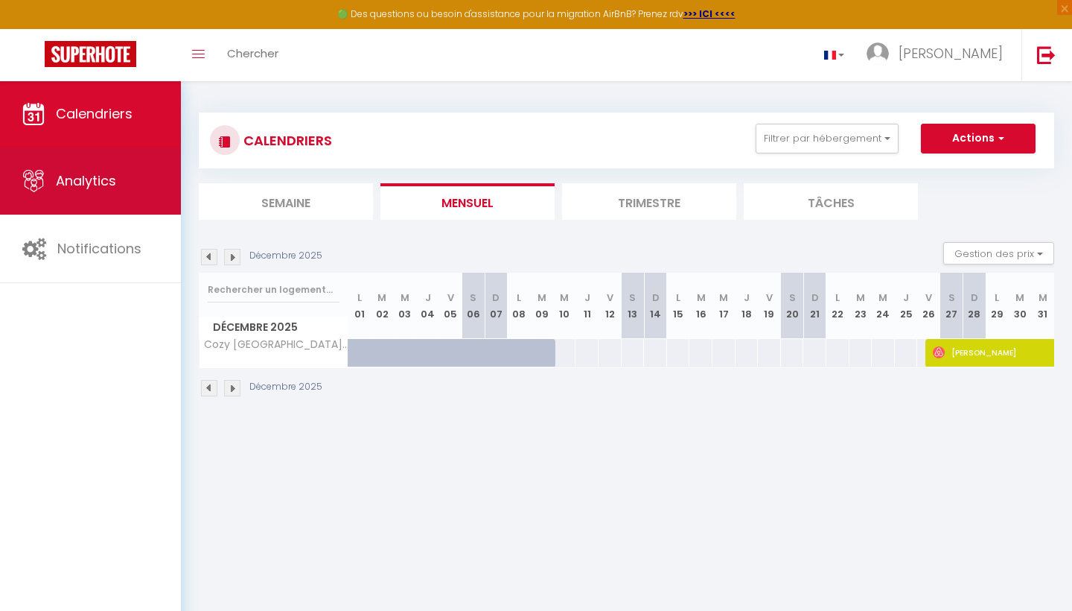
click at [82, 190] on span "Analytics" at bounding box center [86, 180] width 60 height 19
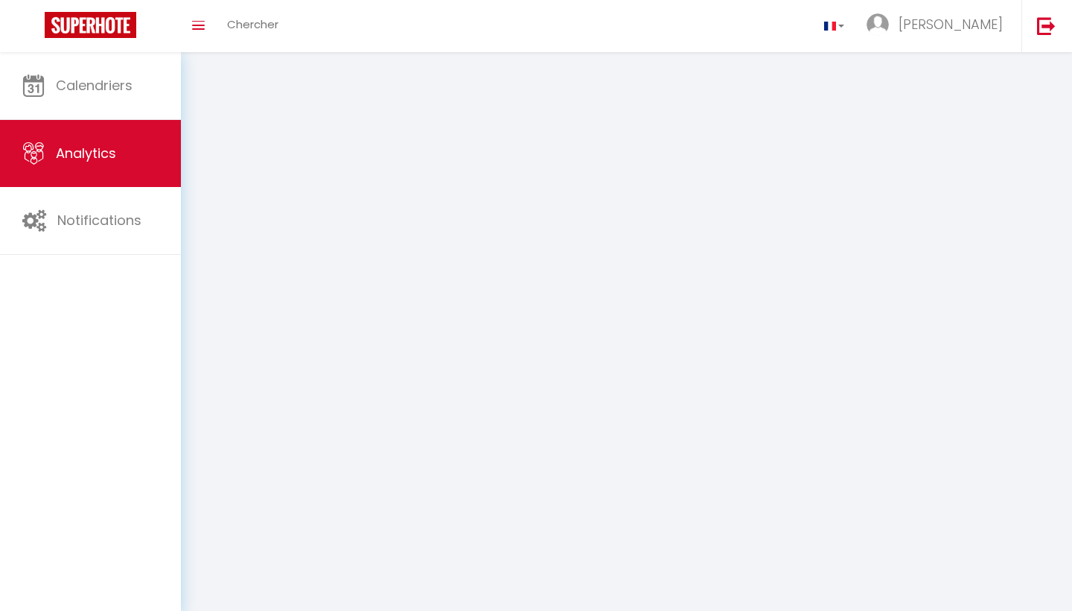
select select "2025"
select select "10"
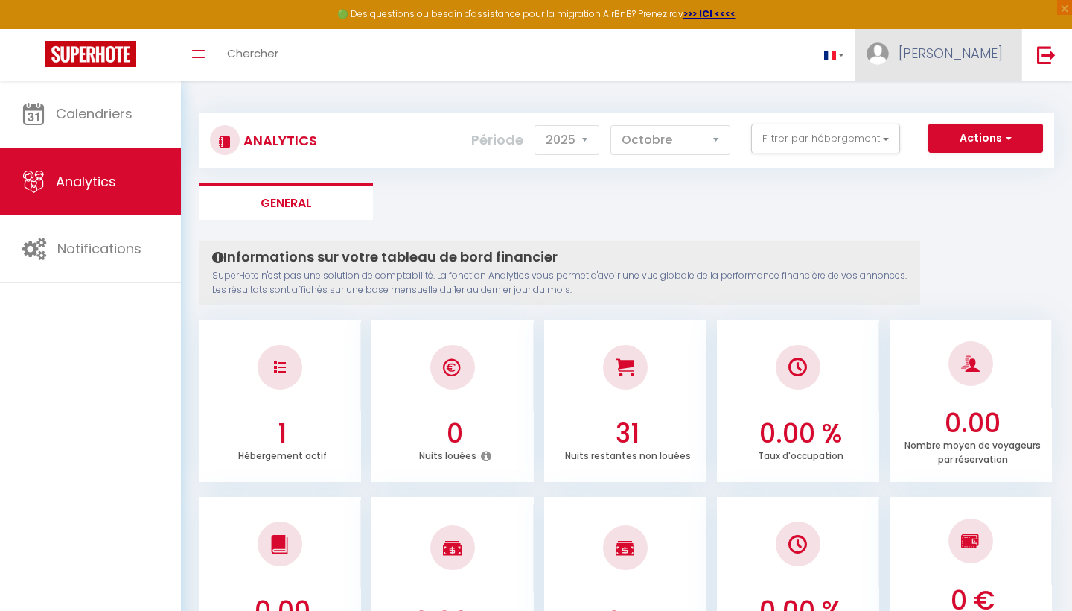
click at [968, 55] on span "[PERSON_NAME]" at bounding box center [951, 53] width 104 height 19
click at [954, 98] on link "Paramètres" at bounding box center [962, 103] width 110 height 25
select select "fr"
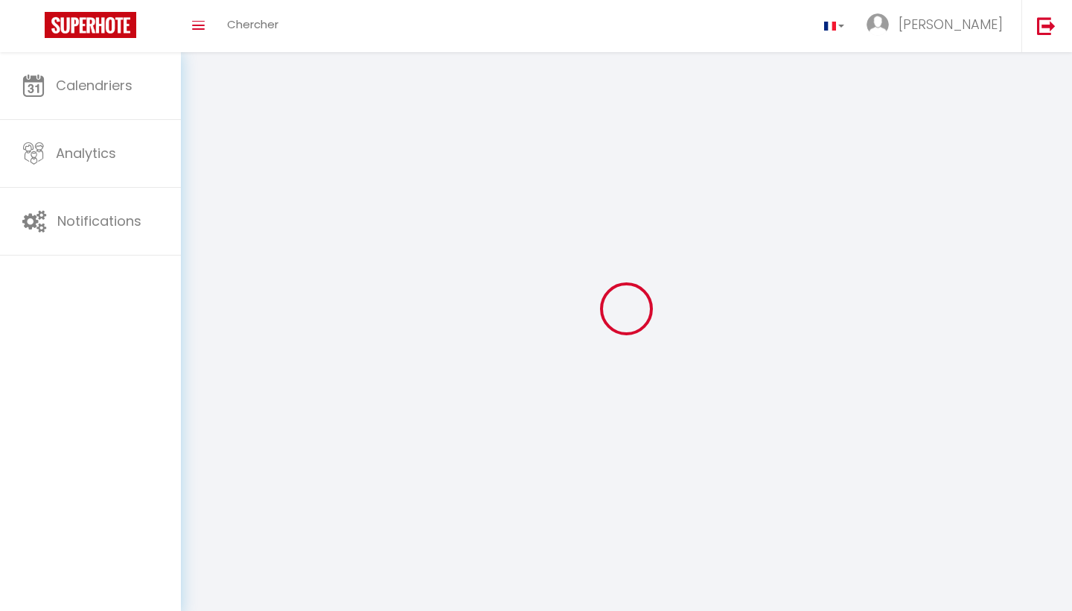
select select
type input "[PERSON_NAME]"
type input "Masanet"
select select
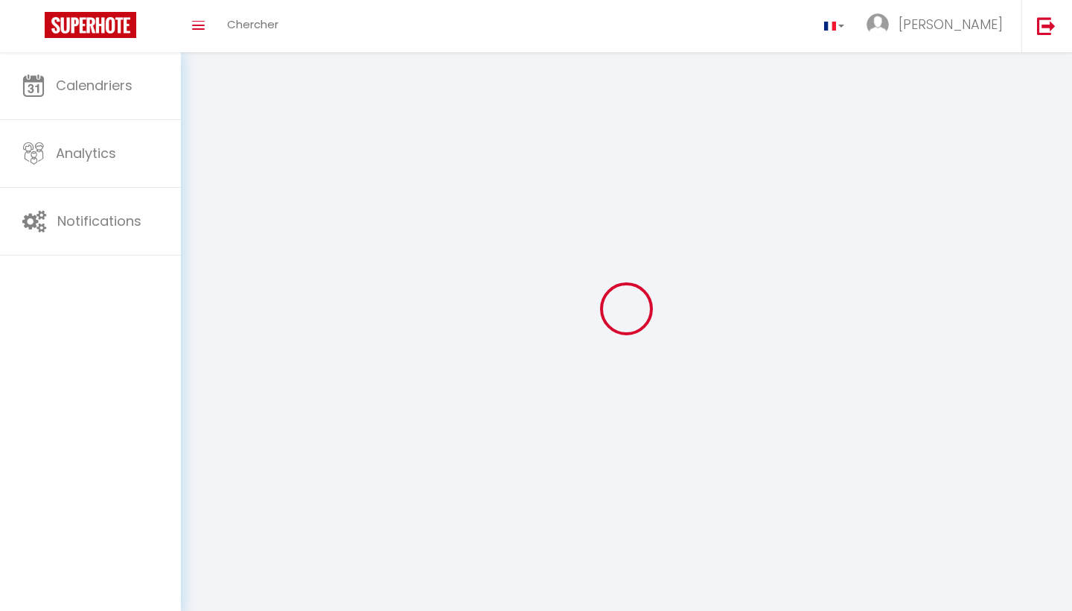
select select "28"
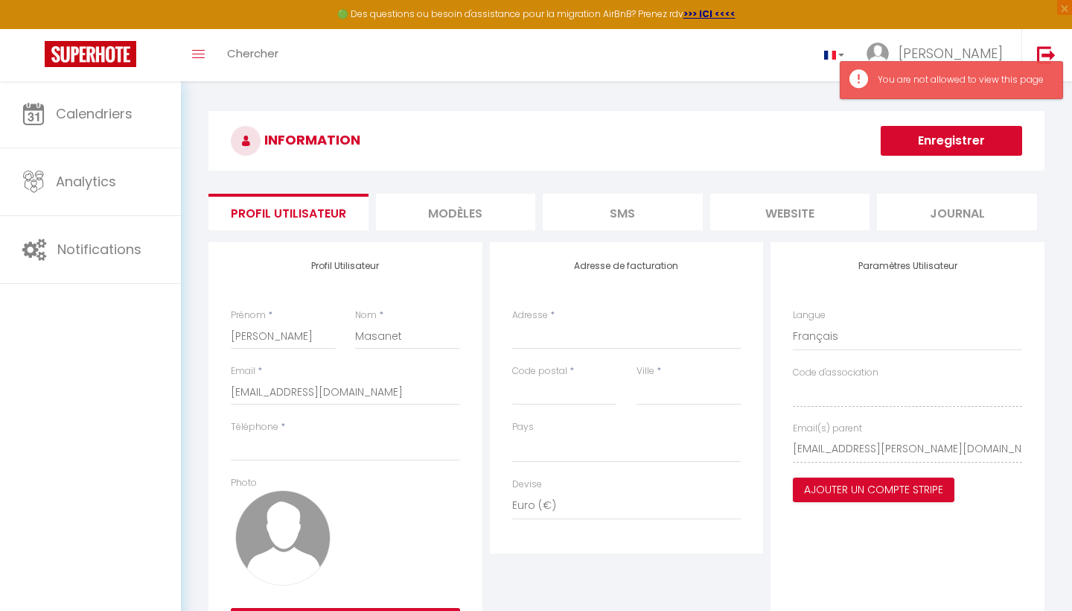
select select
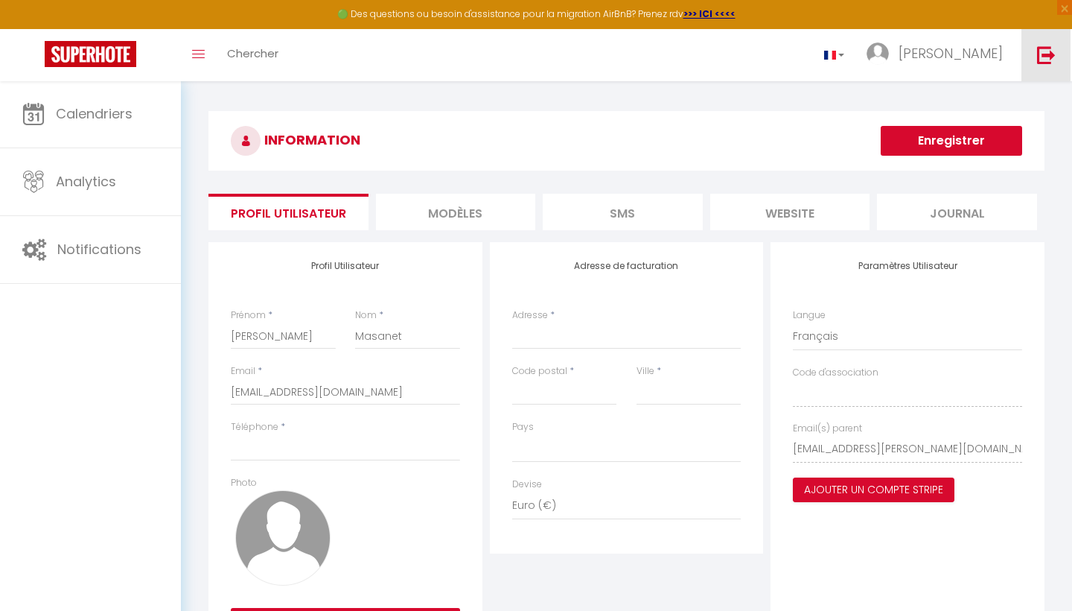
click at [1058, 57] on link at bounding box center [1046, 55] width 49 height 52
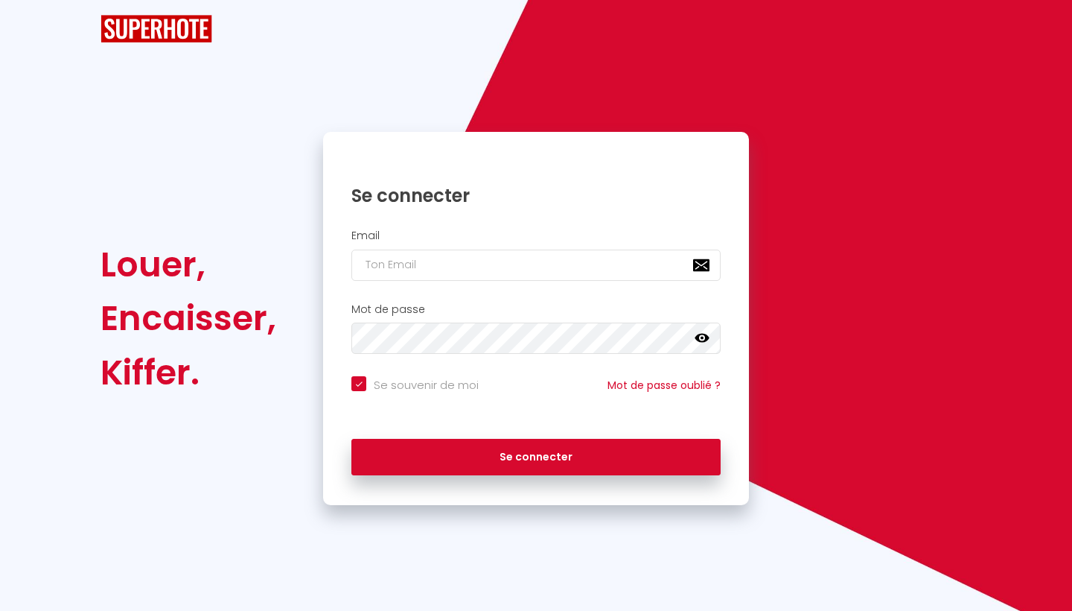
checkbox input "true"
